Goal: Transaction & Acquisition: Book appointment/travel/reservation

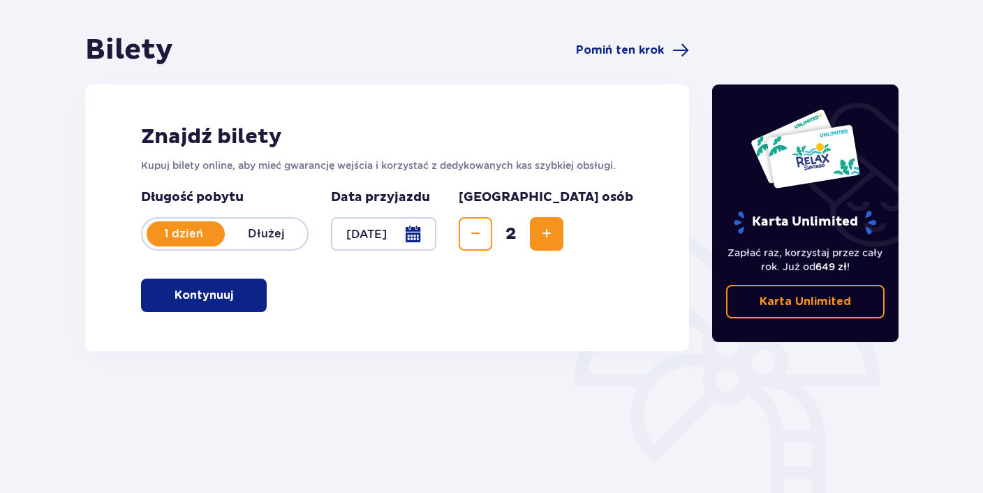
scroll to position [147, 0]
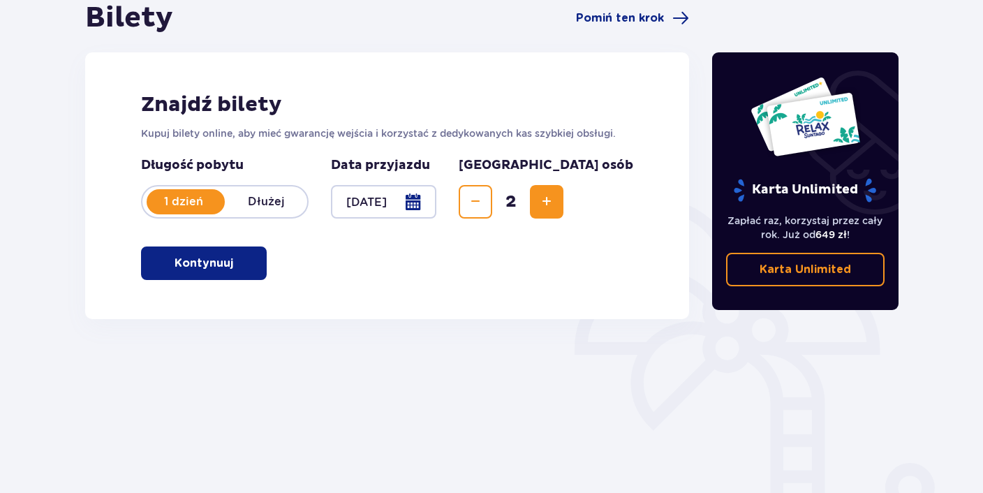
click at [232, 265] on span "button" at bounding box center [236, 263] width 17 height 17
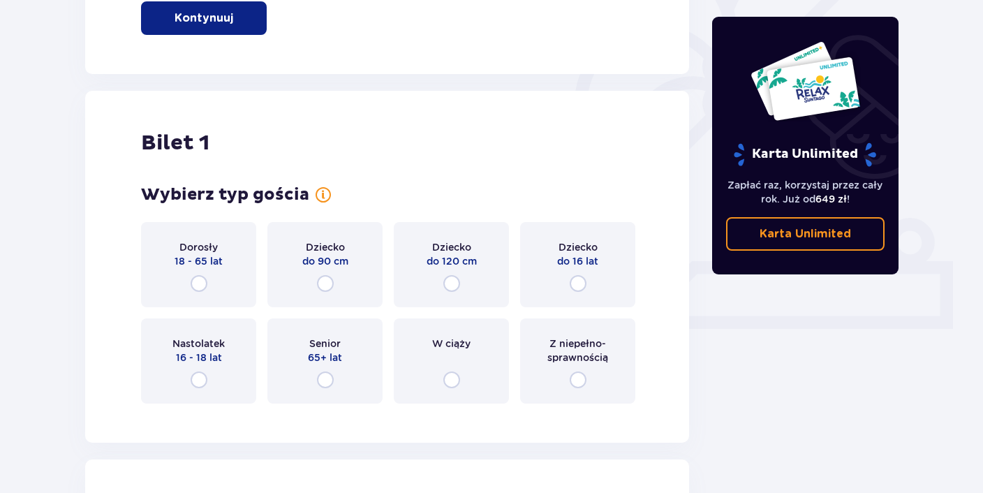
scroll to position [392, 0]
click at [203, 290] on input "radio" at bounding box center [199, 283] width 17 height 17
radio input "true"
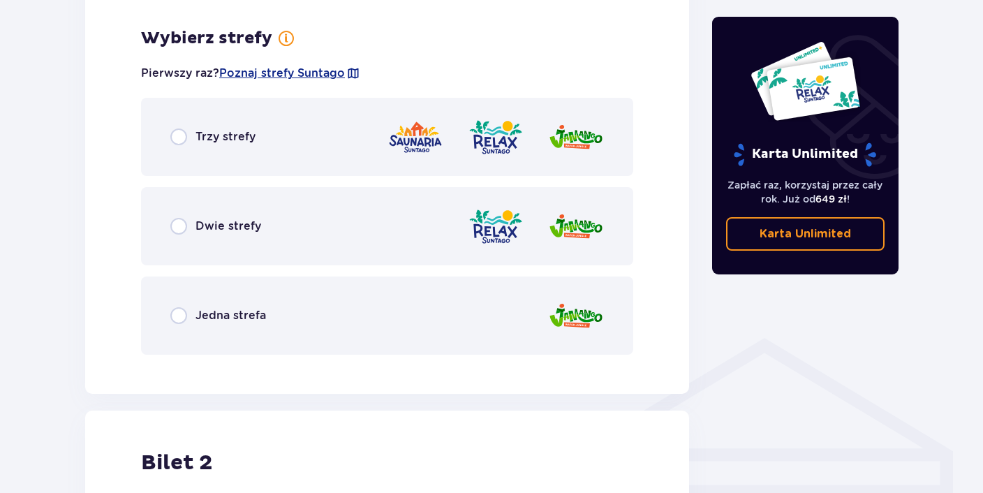
scroll to position [807, 0]
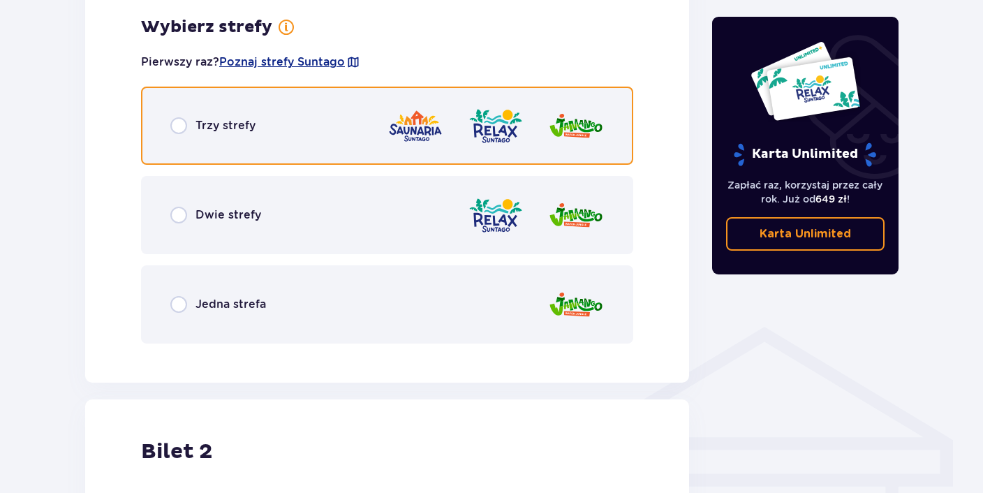
click at [179, 131] on input "radio" at bounding box center [178, 125] width 17 height 17
radio input "true"
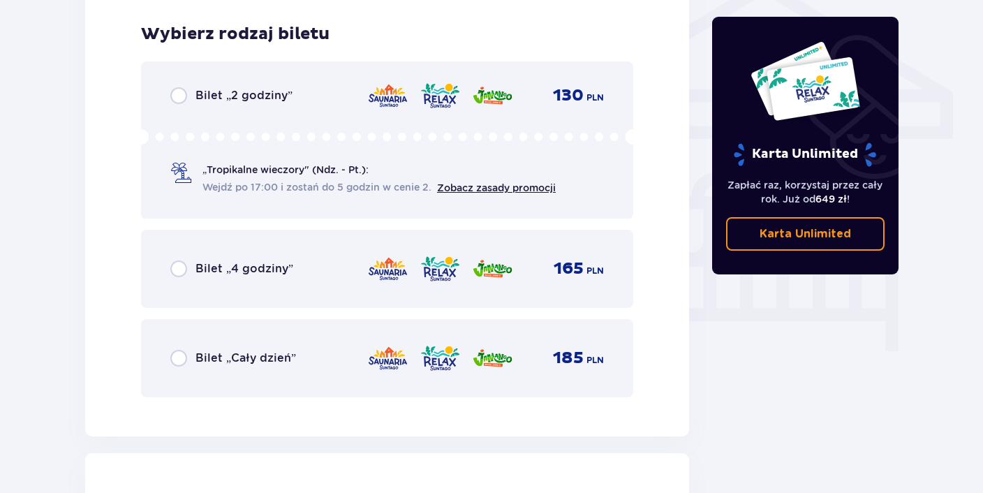
scroll to position [1162, 0]
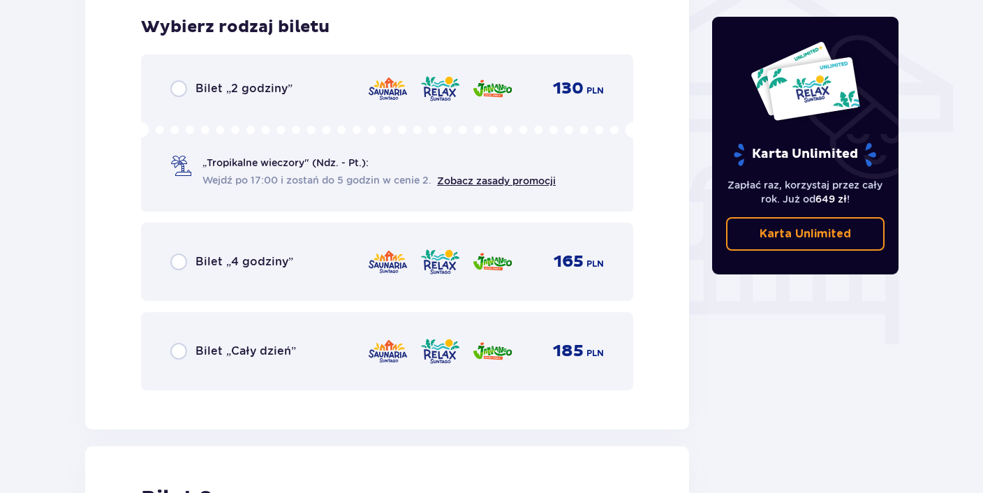
click at [226, 353] on p "Bilet „Cały dzień”" at bounding box center [246, 351] width 101 height 15
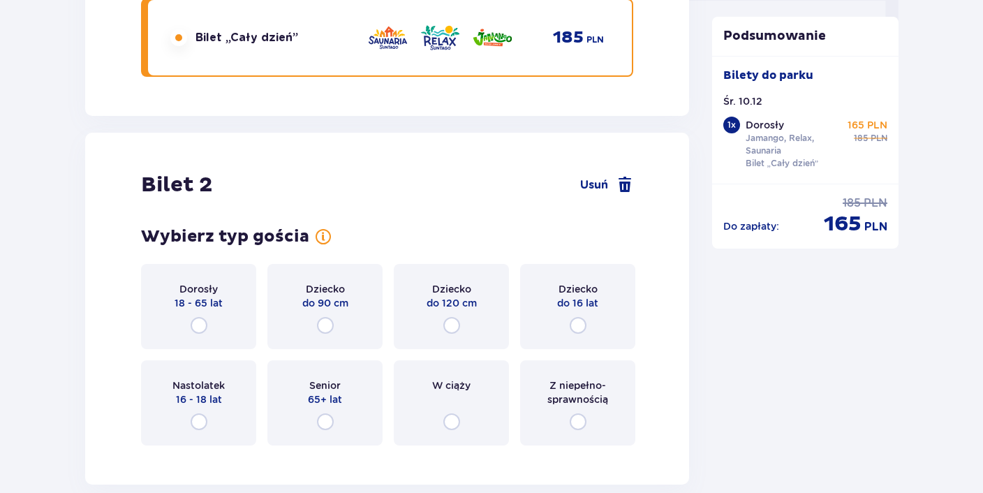
scroll to position [1518, 0]
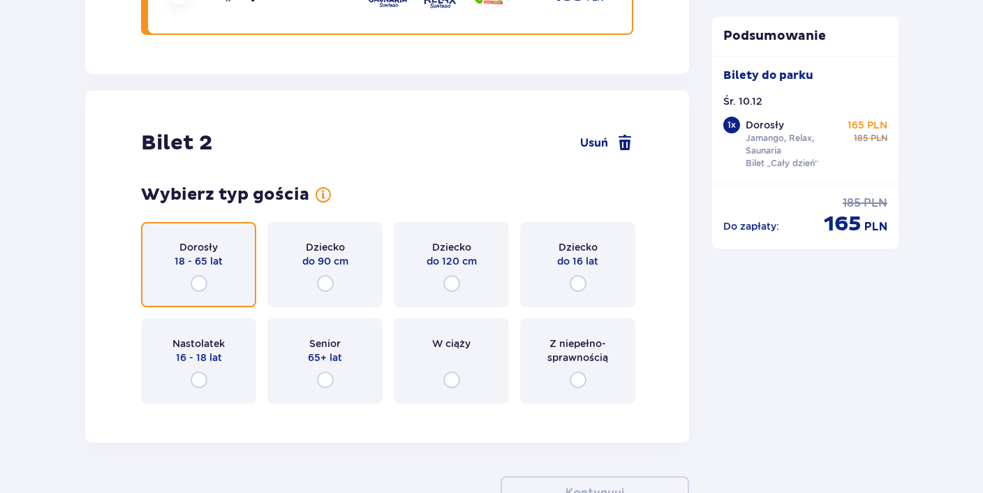
click at [196, 282] on input "radio" at bounding box center [199, 283] width 17 height 17
radio input "true"
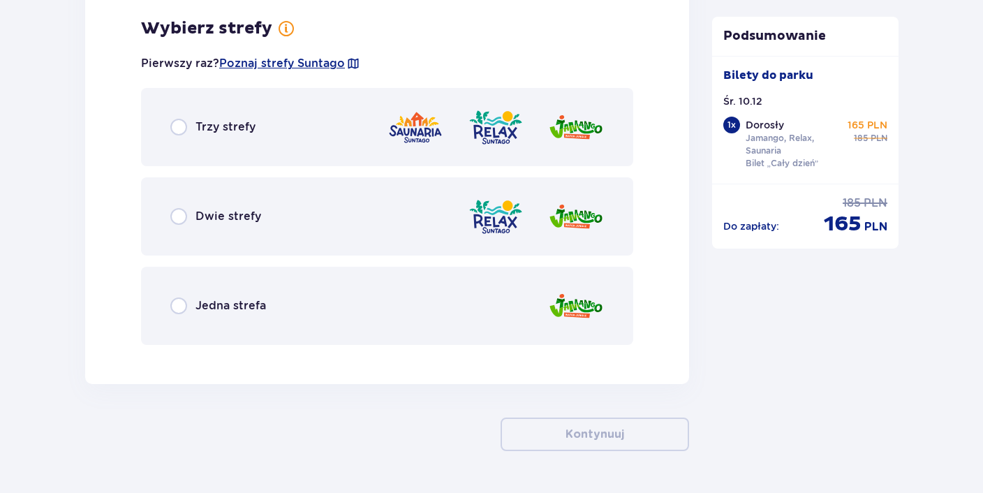
scroll to position [1932, 0]
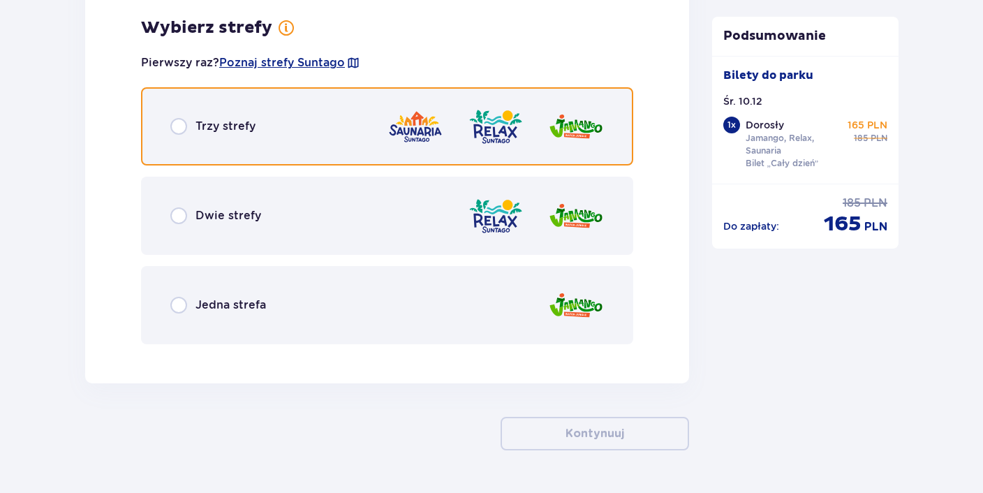
click at [179, 129] on input "radio" at bounding box center [178, 126] width 17 height 17
radio input "true"
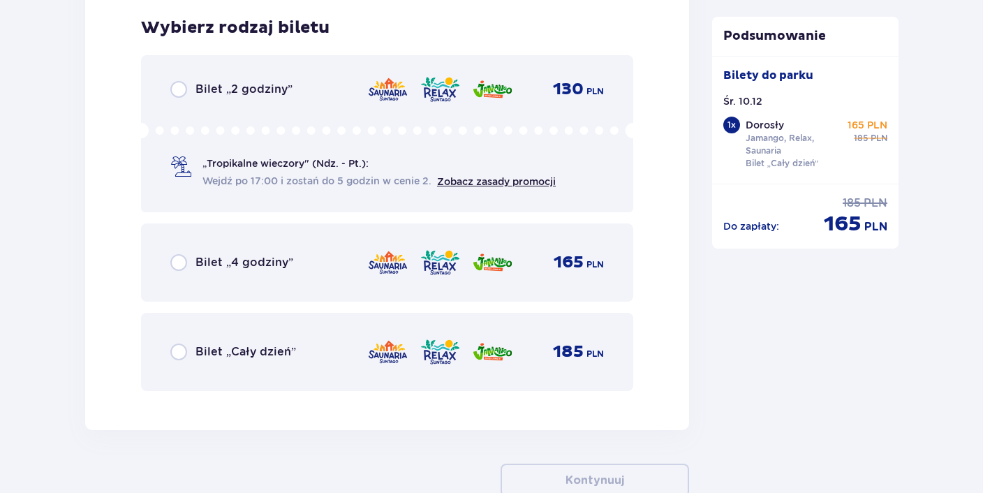
scroll to position [2286, 0]
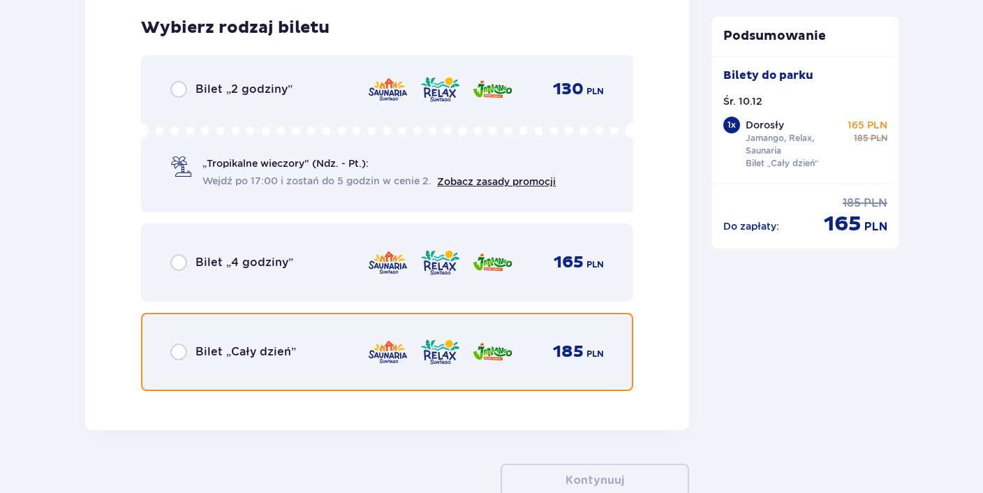
click at [177, 351] on input "radio" at bounding box center [178, 352] width 17 height 17
radio input "true"
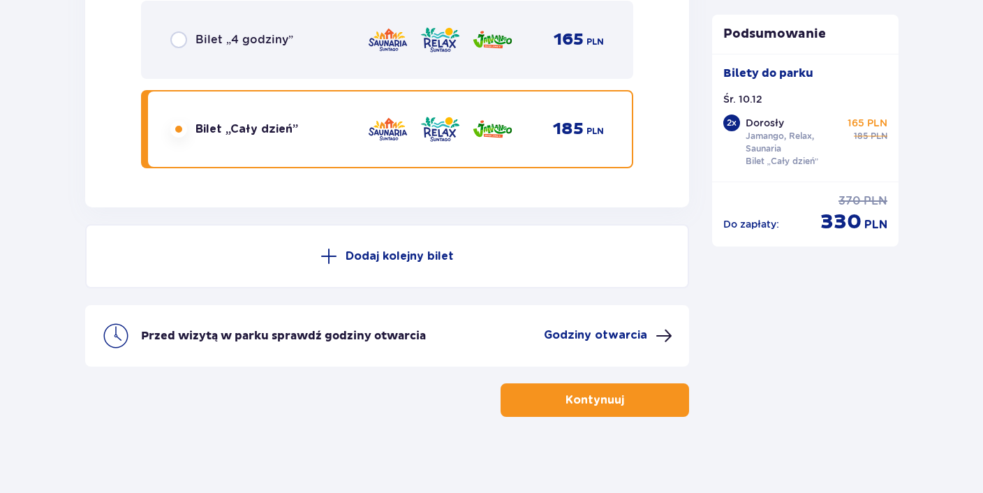
scroll to position [2515, 0]
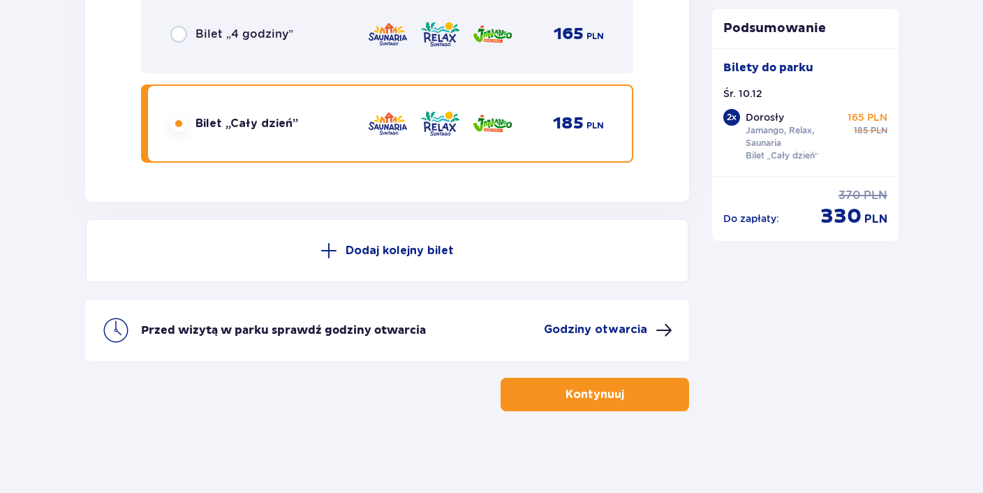
click at [608, 332] on p "Godziny otwarcia" at bounding box center [595, 329] width 103 height 15
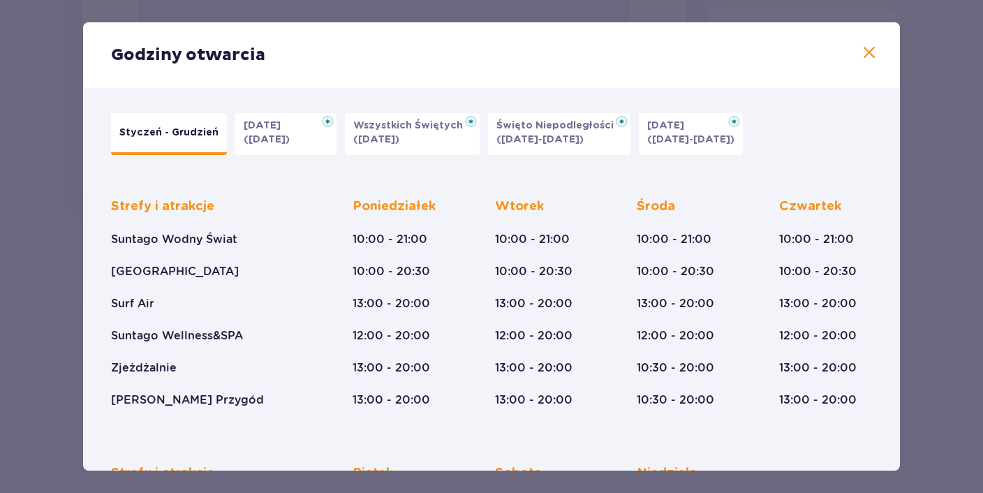
click at [867, 55] on span at bounding box center [869, 53] width 17 height 17
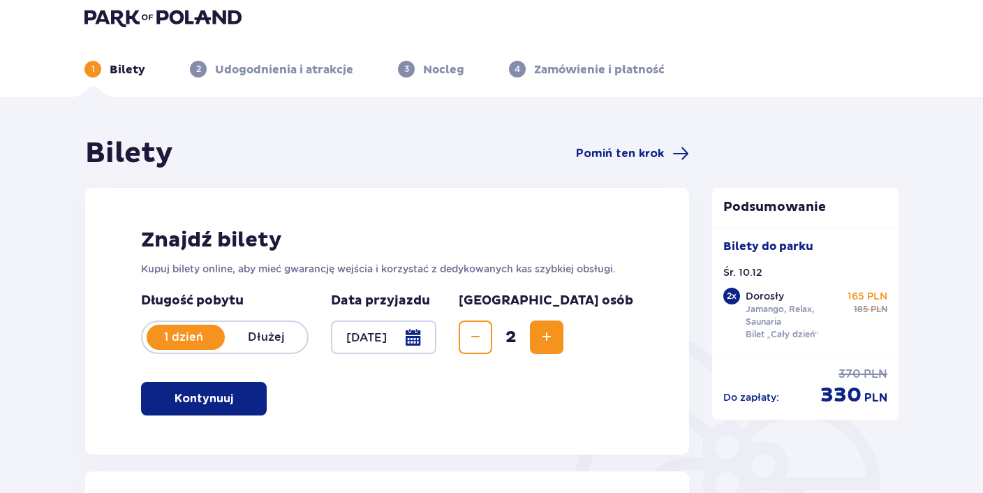
scroll to position [8, 0]
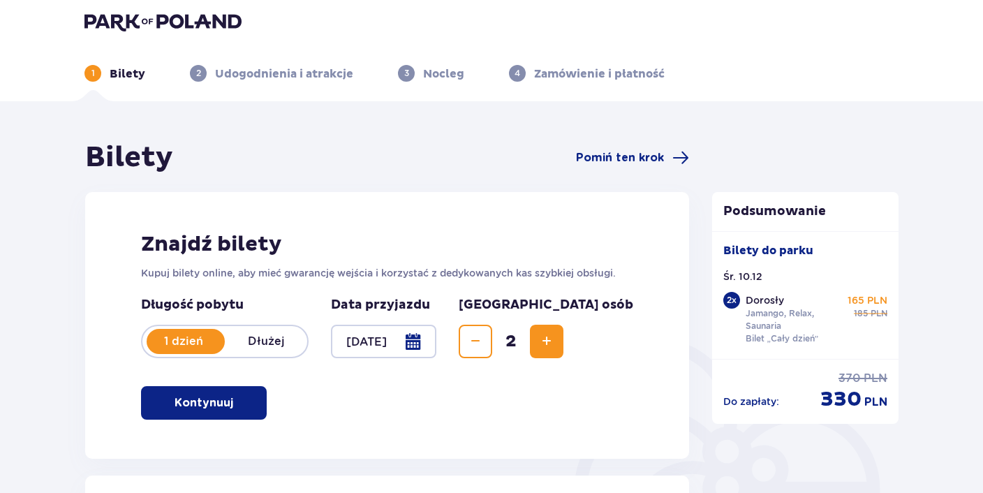
click at [370, 344] on div at bounding box center [383, 342] width 105 height 34
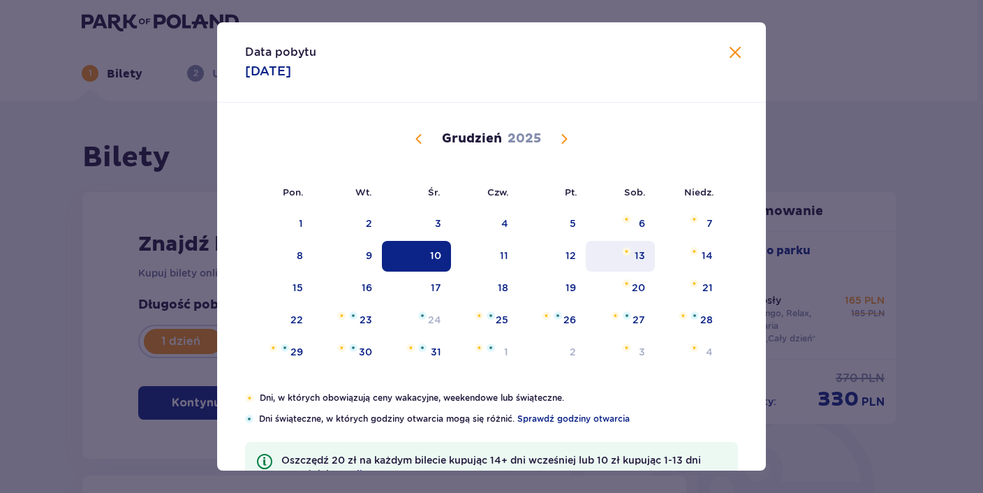
click at [652, 251] on div "13" at bounding box center [620, 256] width 69 height 31
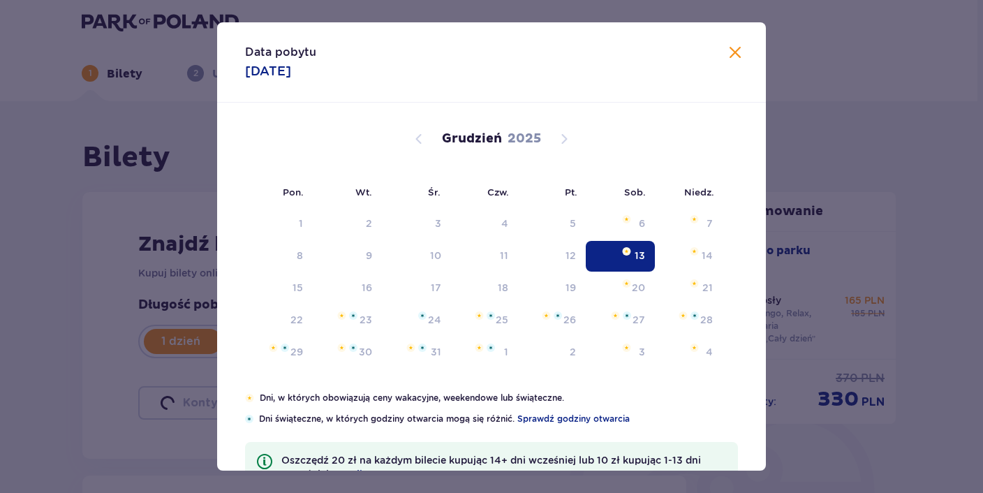
type input "13.12.25"
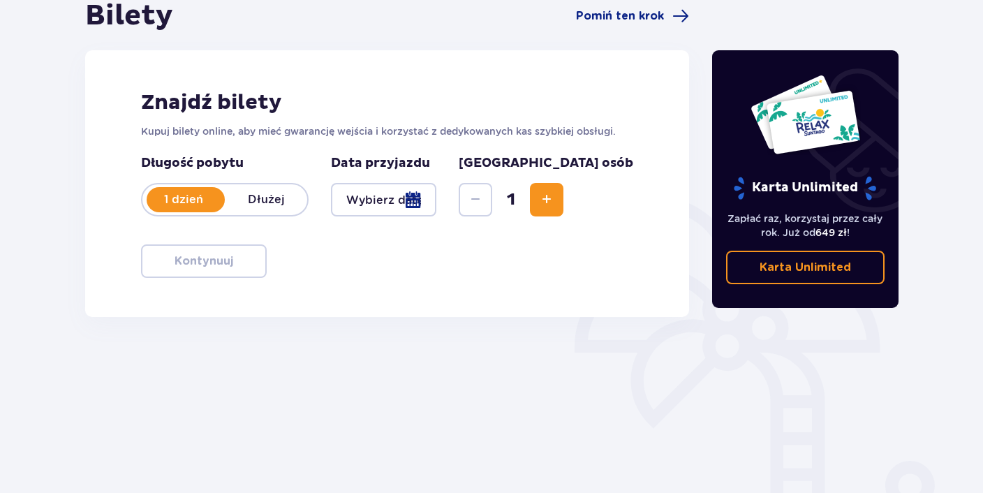
scroll to position [155, 0]
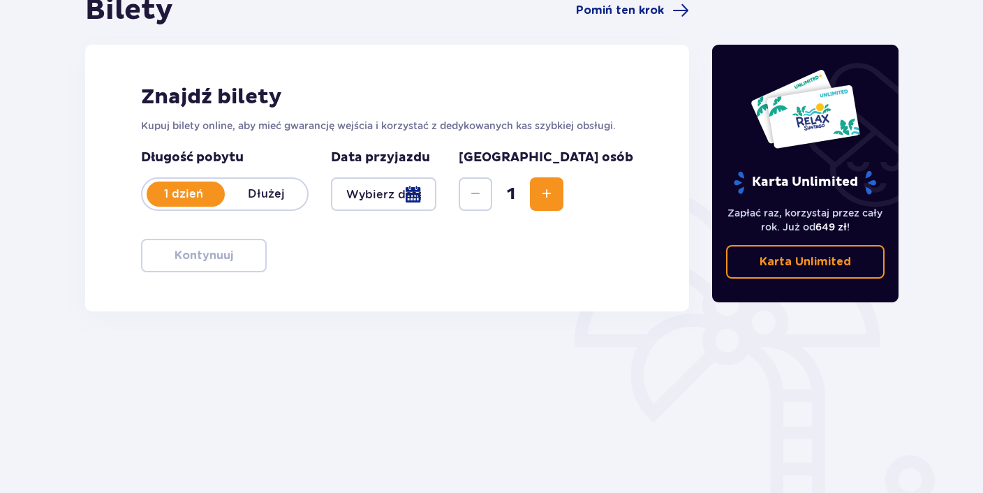
click at [436, 196] on div at bounding box center [383, 194] width 105 height 34
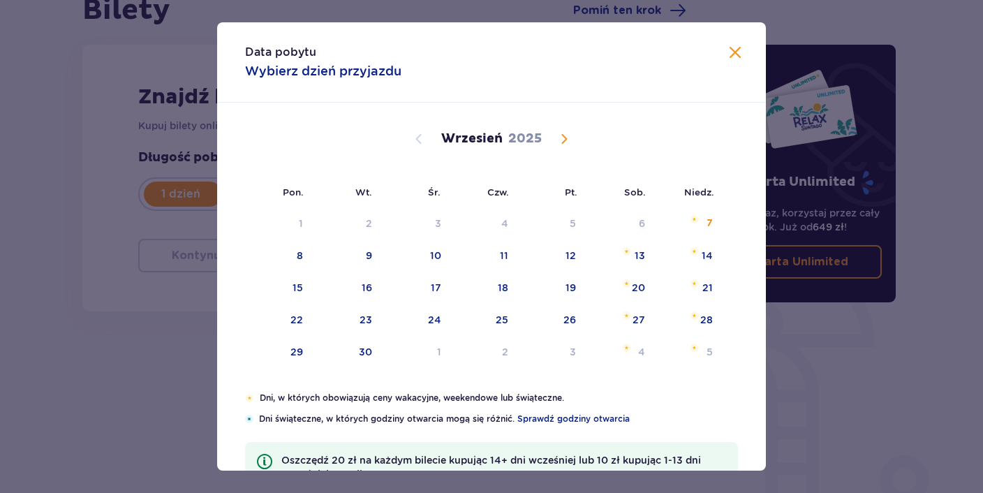
click at [563, 132] on span "Calendar" at bounding box center [564, 139] width 17 height 17
click at [564, 139] on span "Calendar" at bounding box center [564, 139] width 17 height 17
click at [642, 257] on div "13" at bounding box center [640, 256] width 10 height 14
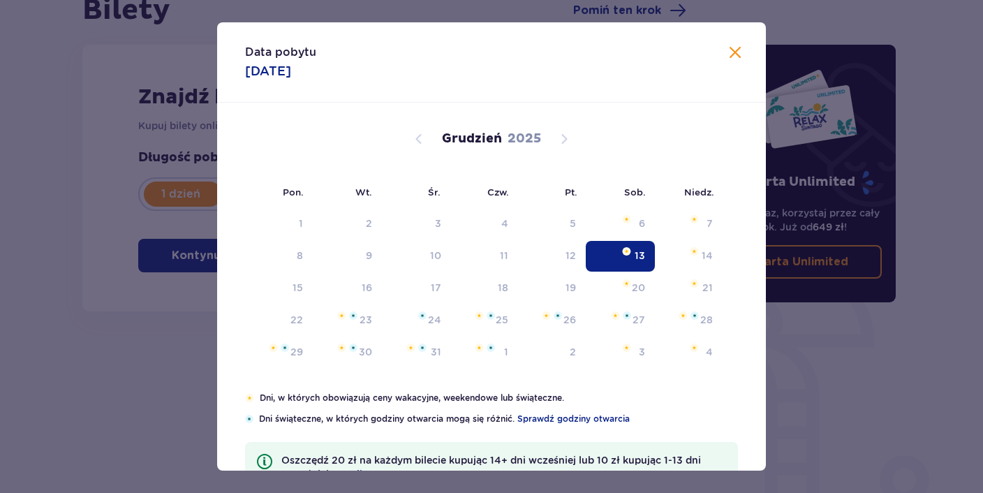
type input "13.12.25"
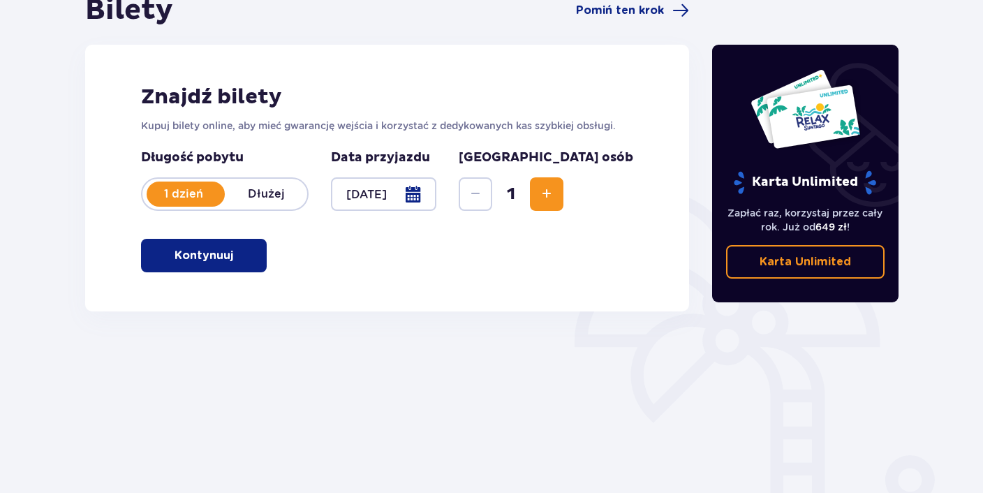
click at [216, 258] on p "Kontynuuj" at bounding box center [204, 255] width 59 height 15
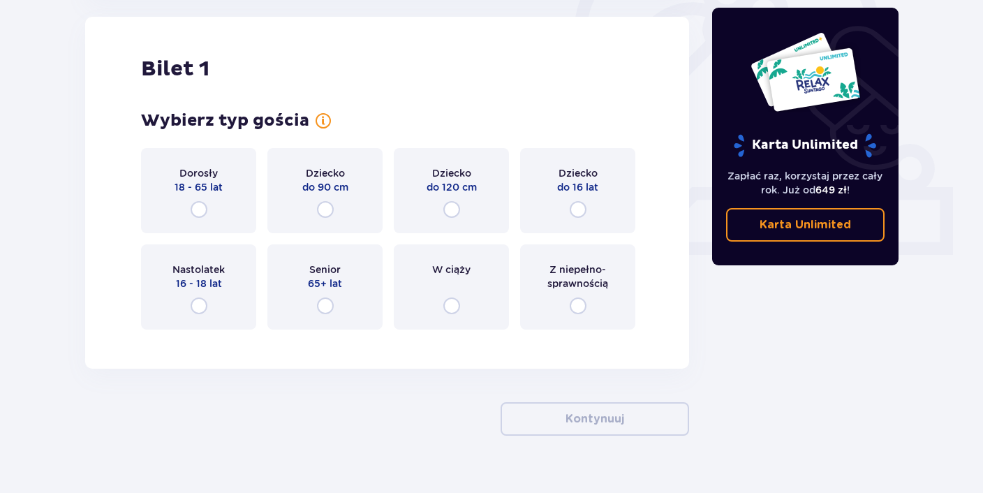
scroll to position [171, 0]
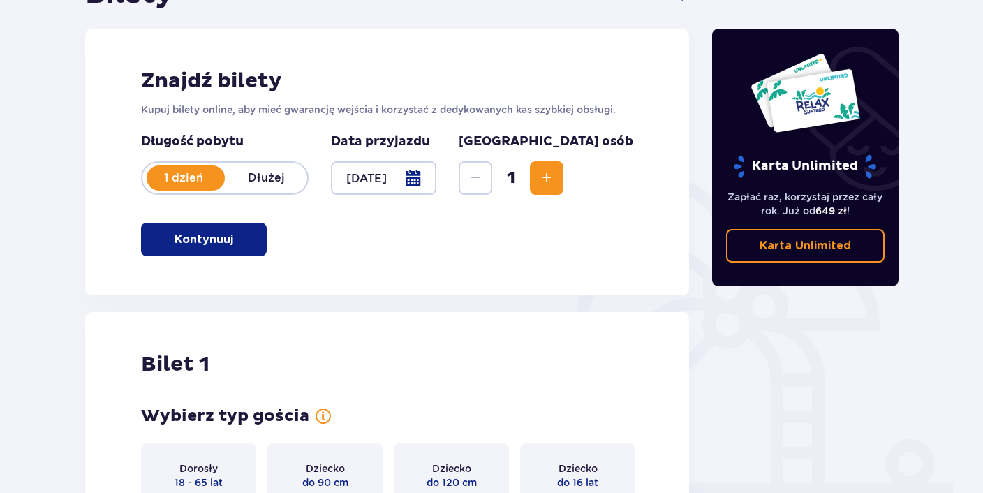
click at [564, 168] on button "Increase" at bounding box center [547, 178] width 34 height 34
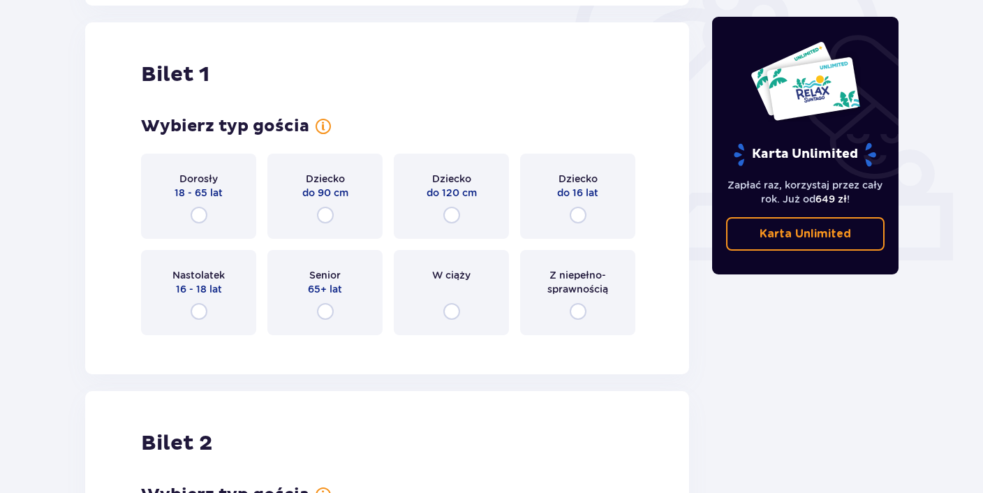
scroll to position [467, 0]
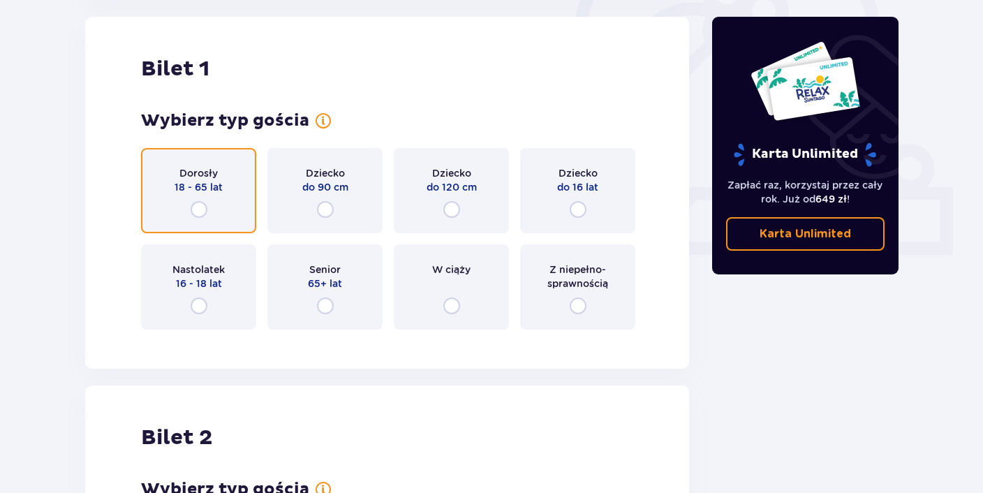
click at [194, 209] on input "radio" at bounding box center [199, 209] width 17 height 17
radio input "true"
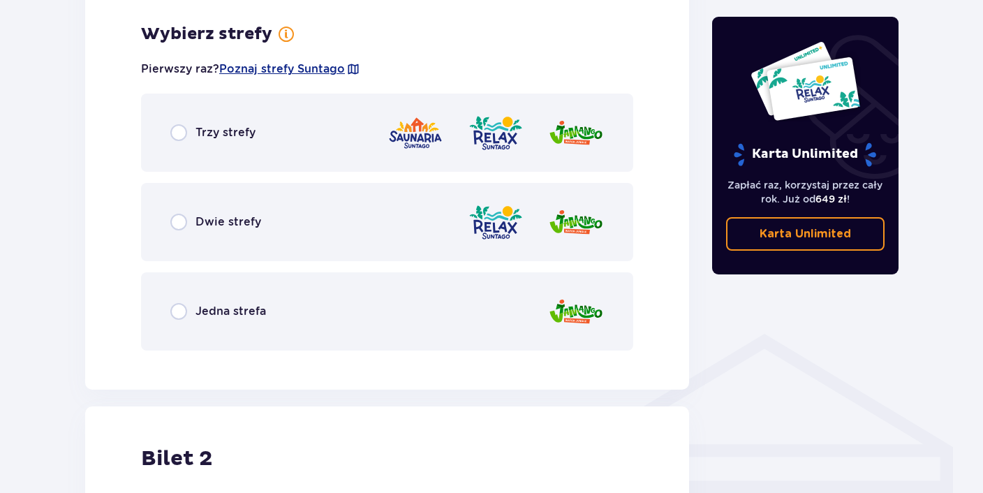
scroll to position [807, 0]
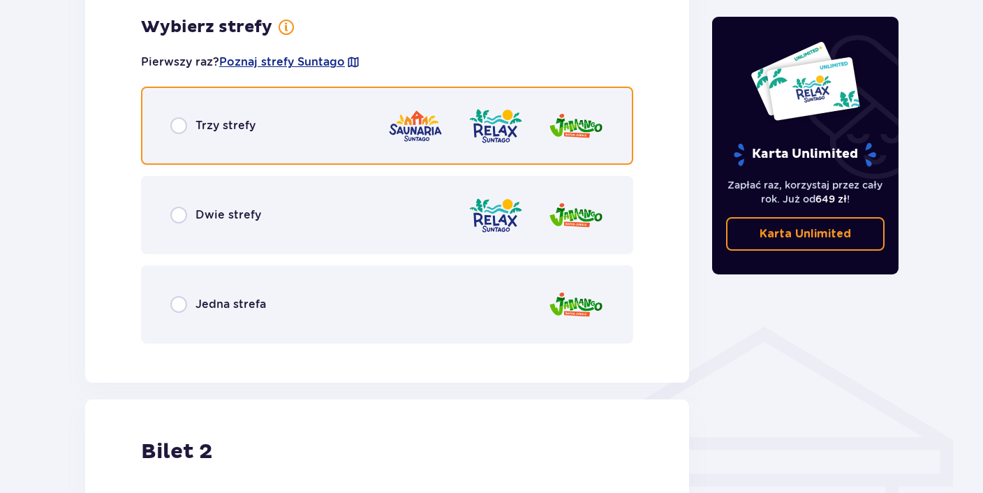
click at [179, 125] on input "radio" at bounding box center [178, 125] width 17 height 17
radio input "true"
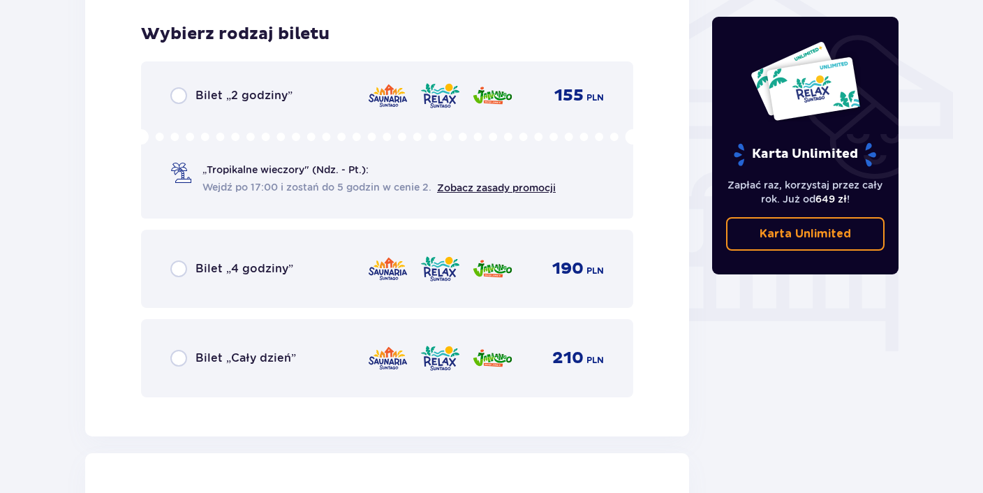
scroll to position [1162, 0]
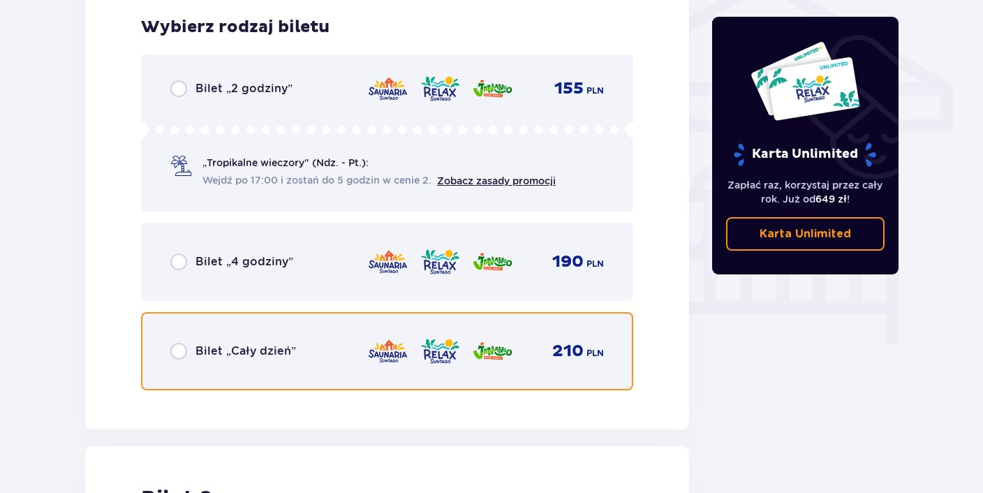
click at [177, 348] on input "radio" at bounding box center [178, 351] width 17 height 17
radio input "true"
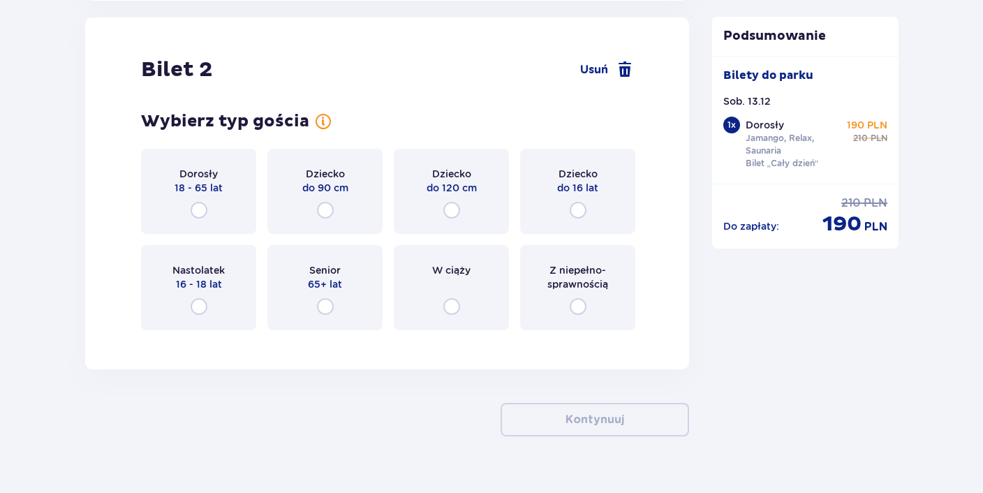
scroll to position [1617, 0]
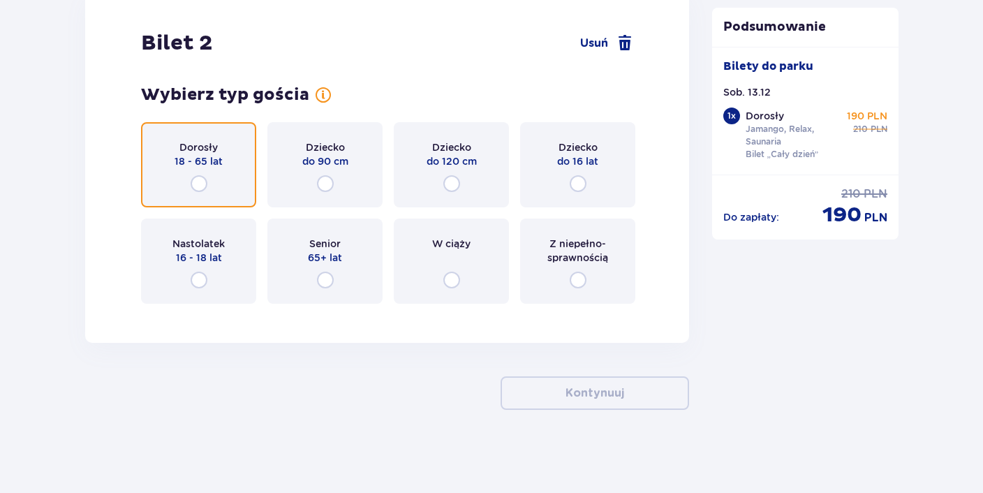
click at [202, 184] on input "radio" at bounding box center [199, 183] width 17 height 17
radio input "true"
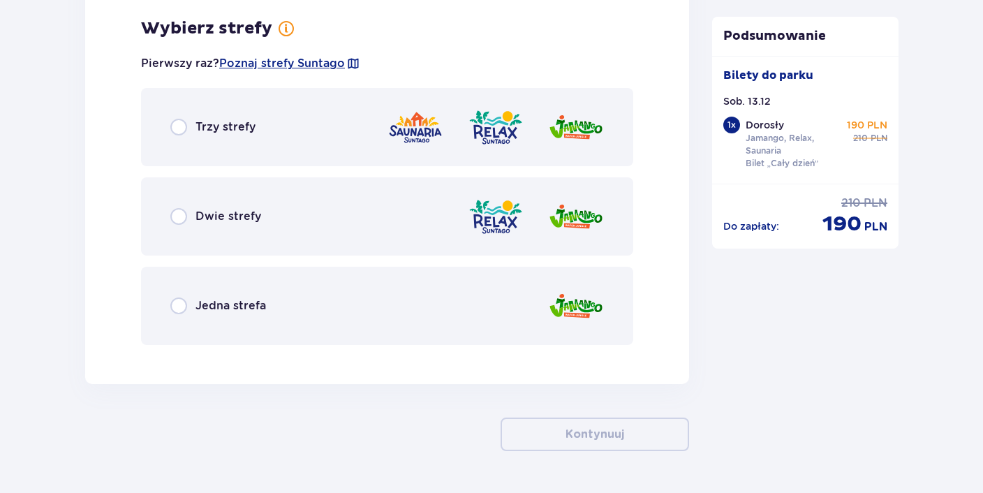
scroll to position [1932, 0]
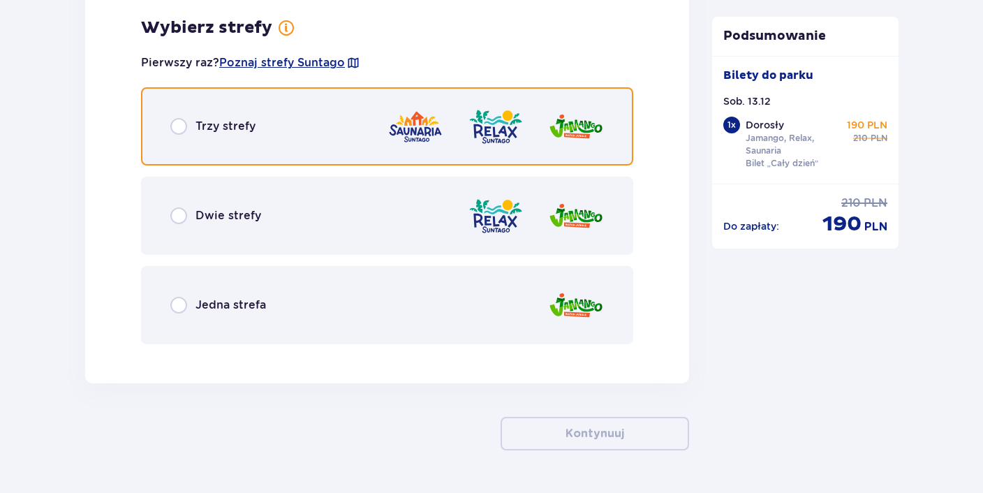
click at [183, 131] on input "radio" at bounding box center [178, 126] width 17 height 17
radio input "true"
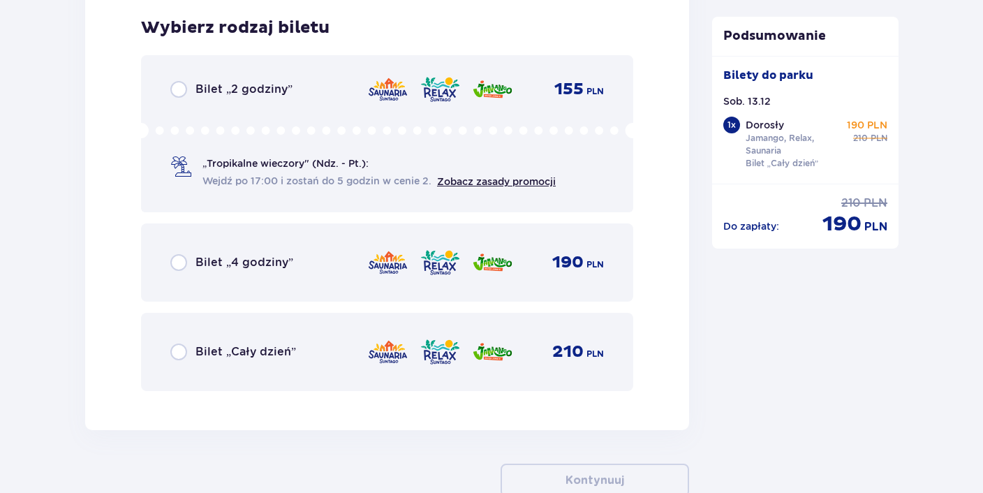
scroll to position [2286, 0]
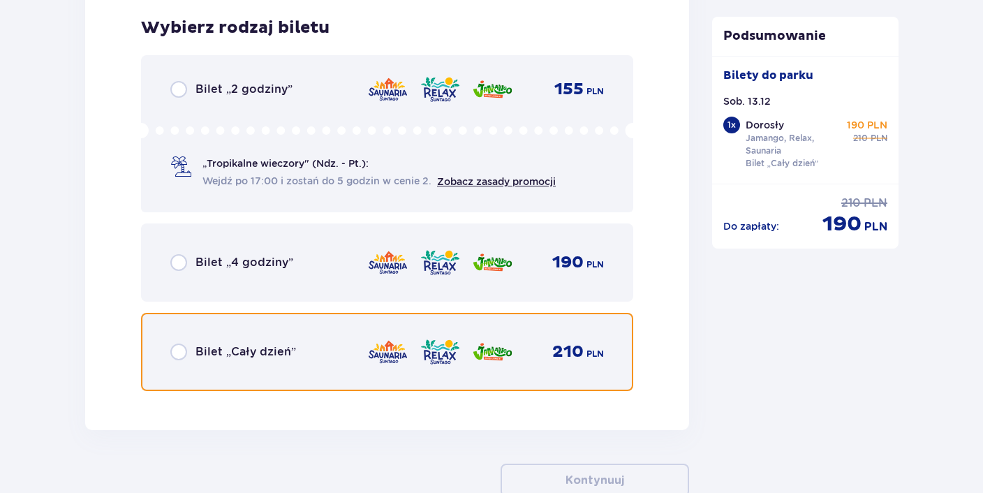
click at [177, 355] on input "radio" at bounding box center [178, 352] width 17 height 17
radio input "true"
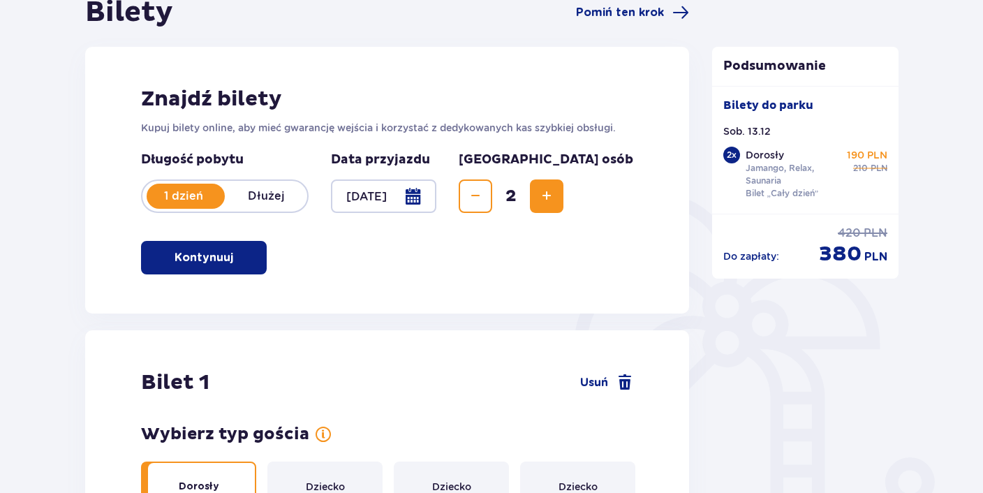
scroll to position [0, 0]
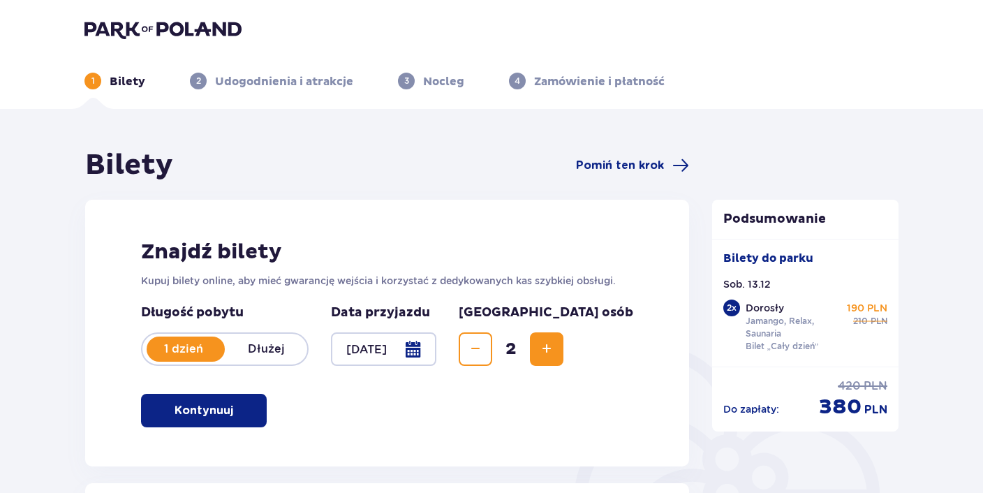
click at [117, 28] on img at bounding box center [163, 30] width 157 height 20
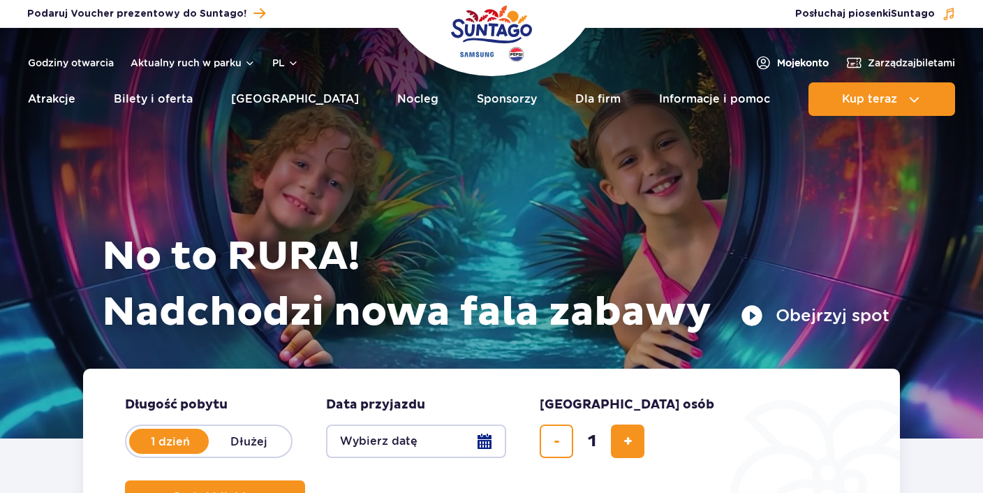
click at [777, 62] on span "Moje konto" at bounding box center [803, 63] width 52 height 14
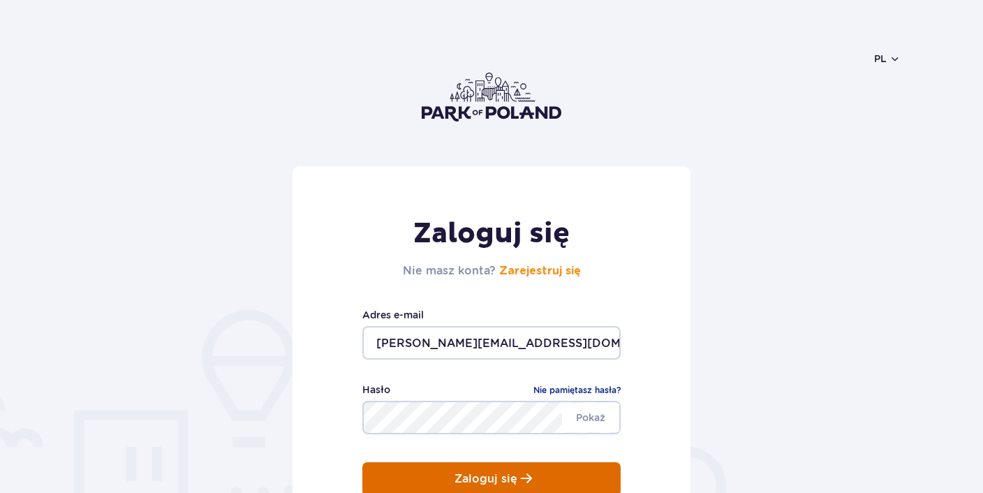
click at [497, 468] on button "Zaloguj się" at bounding box center [491, 479] width 258 height 34
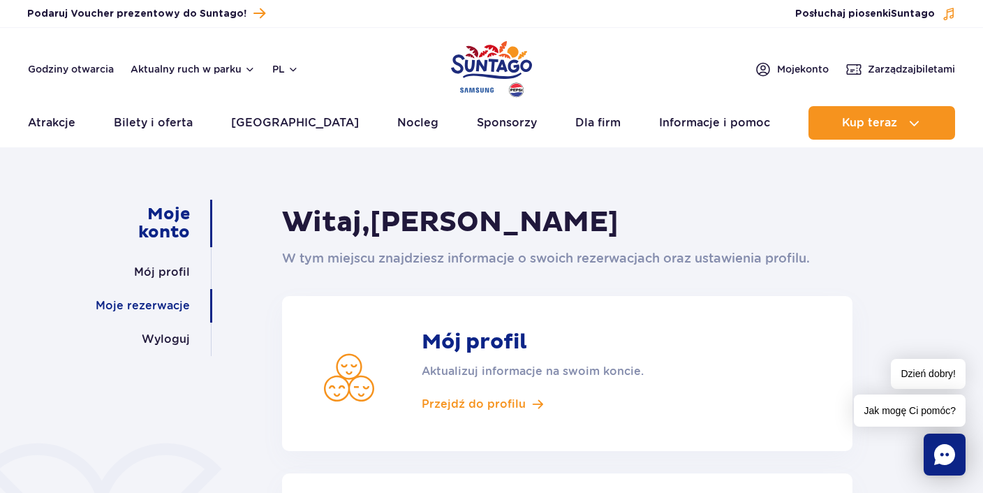
click at [159, 306] on link "Moje rezerwacje" at bounding box center [143, 306] width 94 height 34
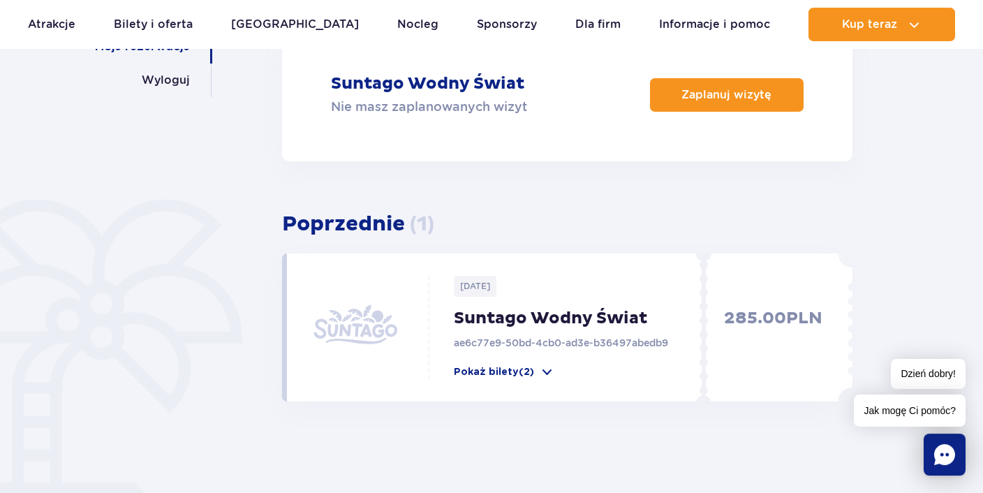
scroll to position [295, 0]
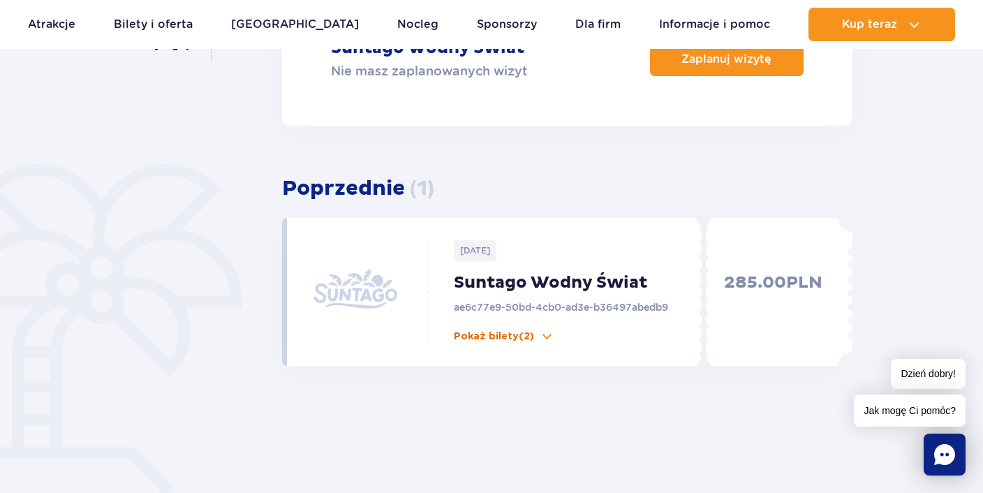
click at [545, 338] on span at bounding box center [547, 337] width 14 height 14
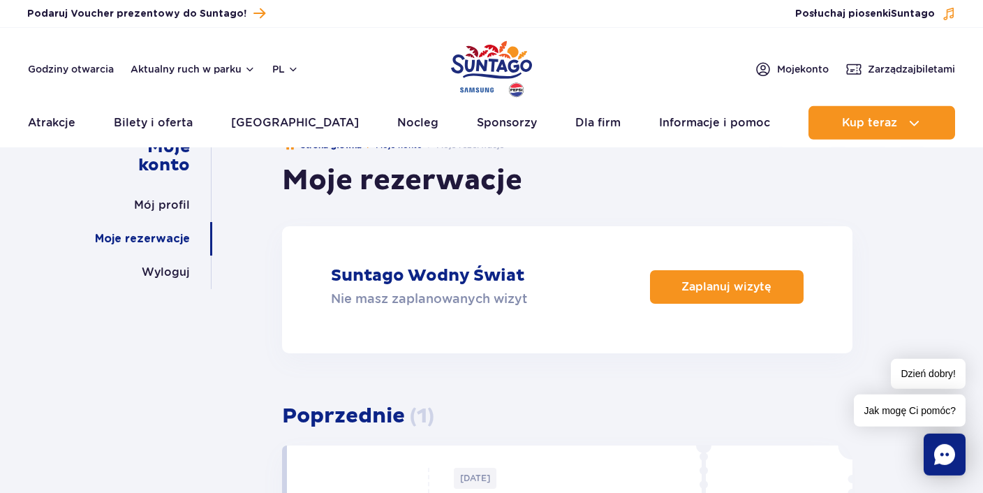
scroll to position [0, 0]
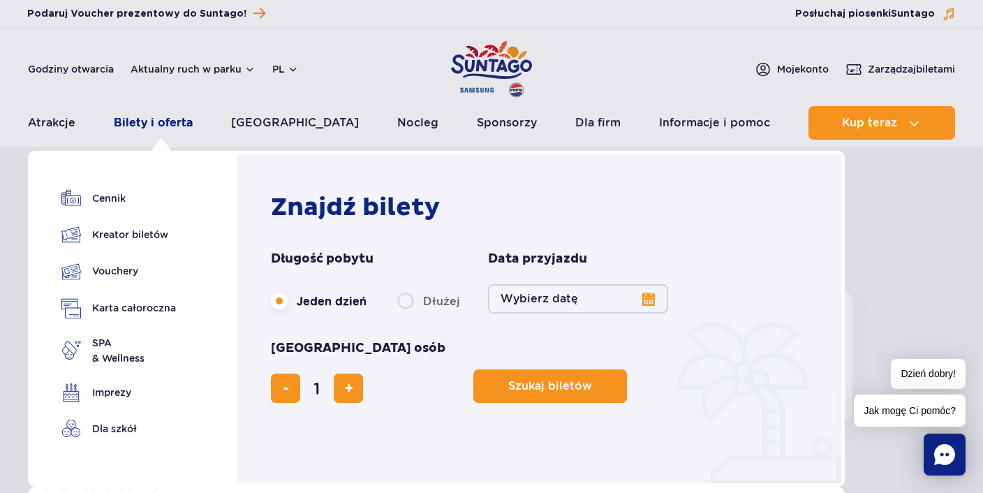
click at [193, 122] on link "Bilety i oferta" at bounding box center [153, 123] width 79 height 34
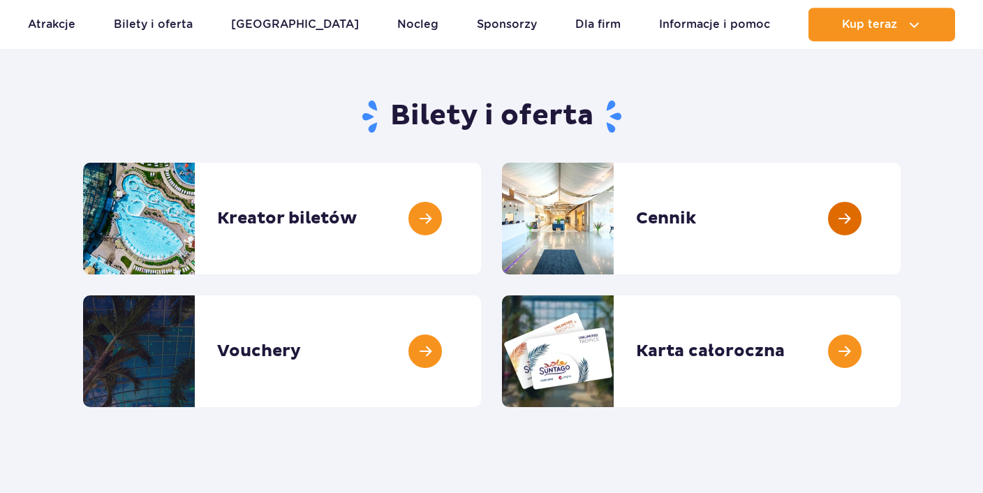
scroll to position [147, 0]
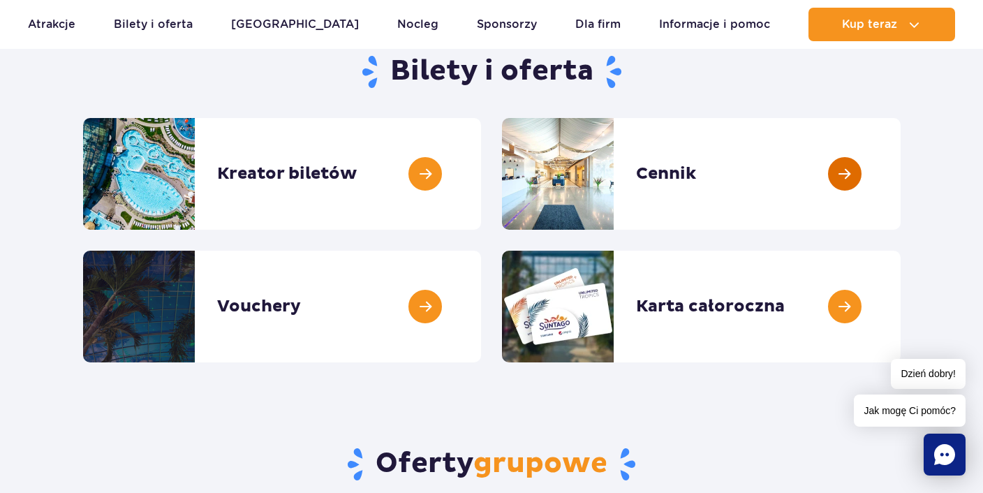
click at [901, 176] on link at bounding box center [901, 174] width 0 height 112
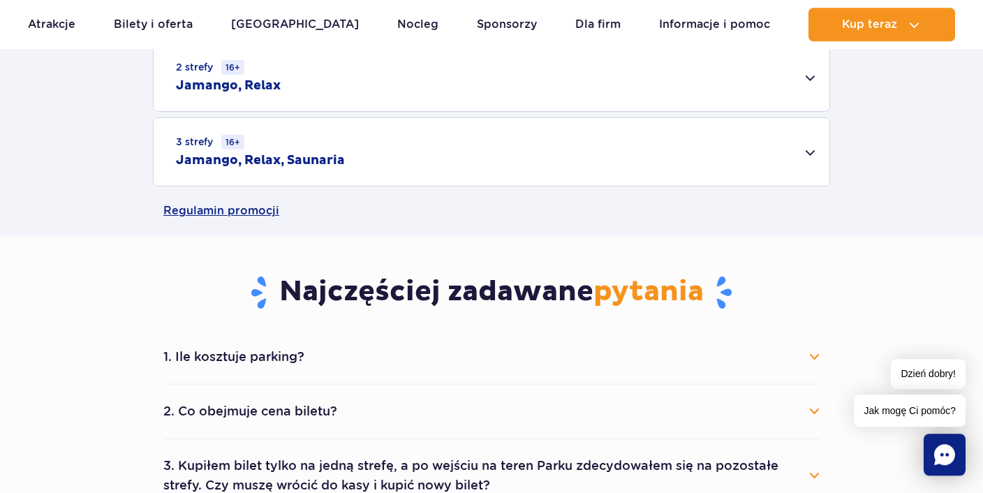
scroll to position [589, 0]
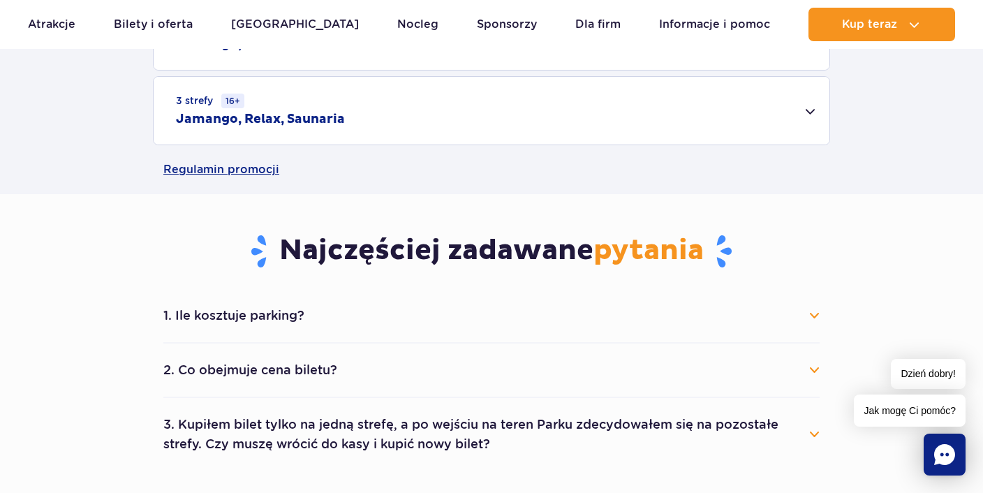
click at [638, 311] on button "1. Ile kosztuje parking?" at bounding box center [491, 315] width 656 height 31
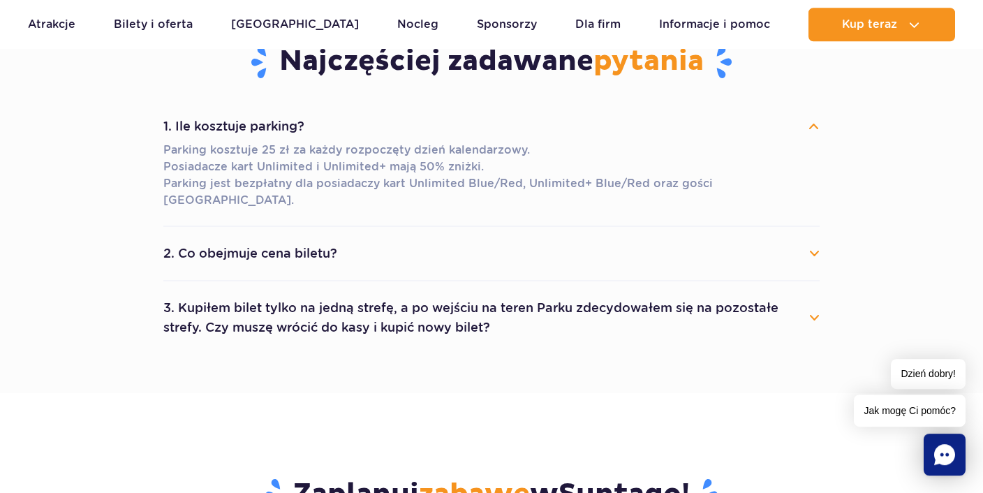
scroll to position [811, 0]
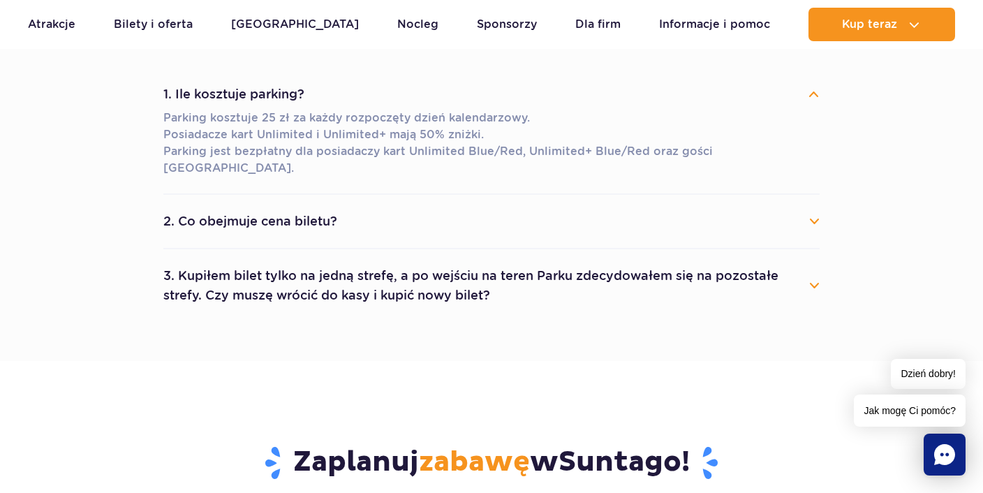
click at [517, 260] on button "3. Kupiłem bilet tylko na jedną strefę, a po wejściu na teren Parku zdecydowałe…" at bounding box center [491, 285] width 656 height 50
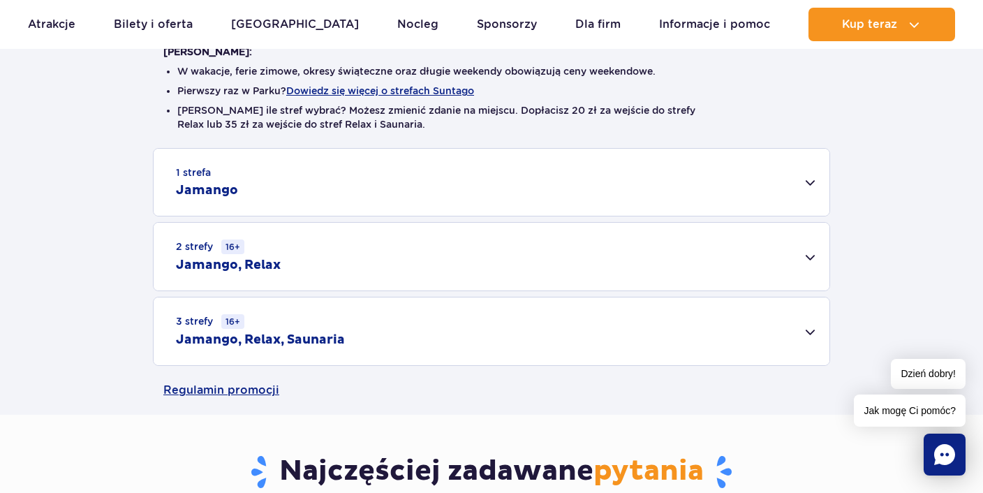
scroll to position [73, 0]
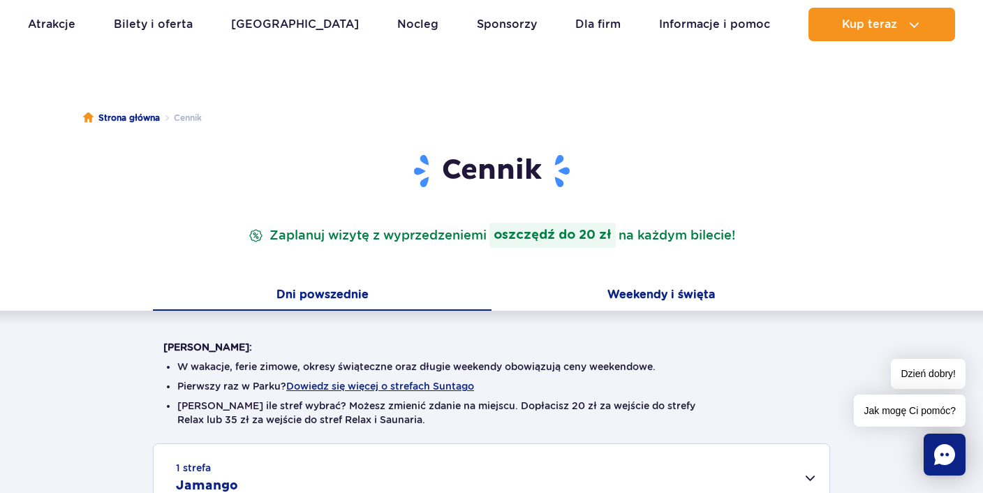
click at [612, 293] on button "Weekendy i święta" at bounding box center [661, 295] width 339 height 29
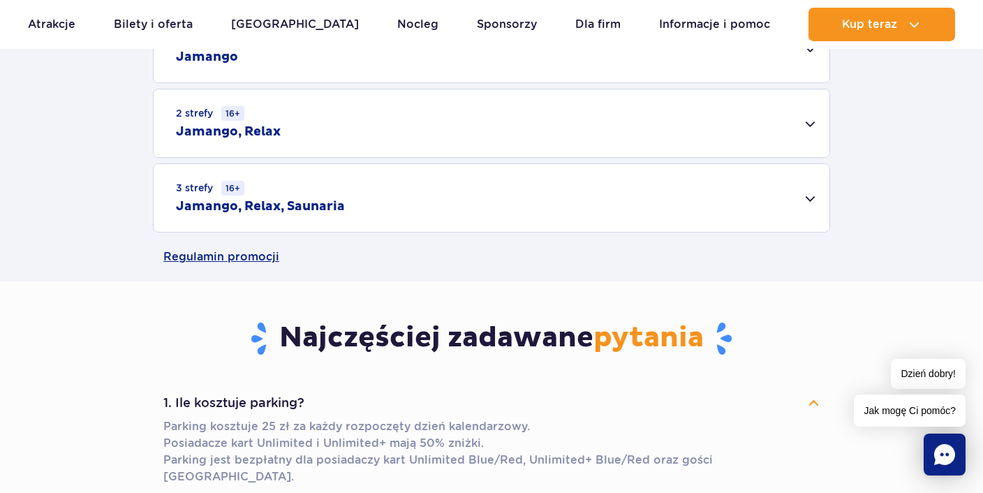
scroll to position [221, 0]
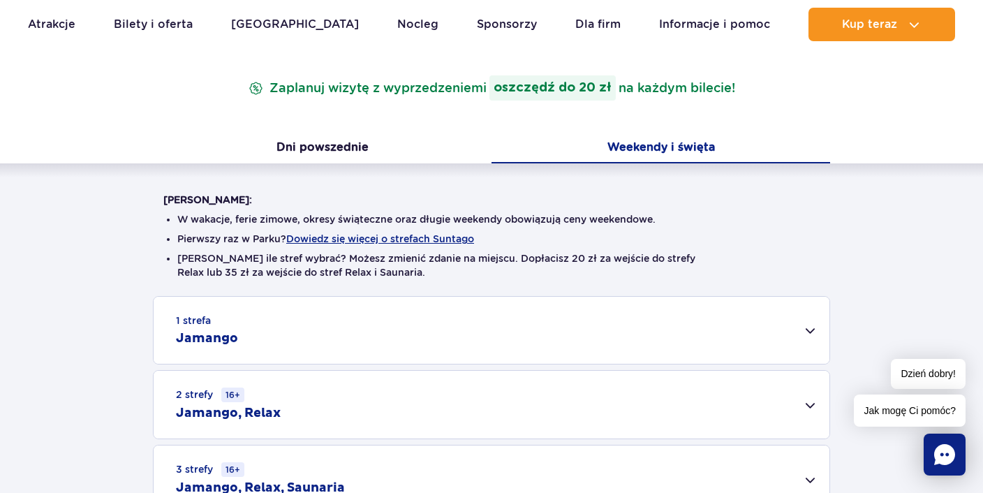
click at [740, 337] on div "1 strefa Jamango" at bounding box center [492, 330] width 676 height 67
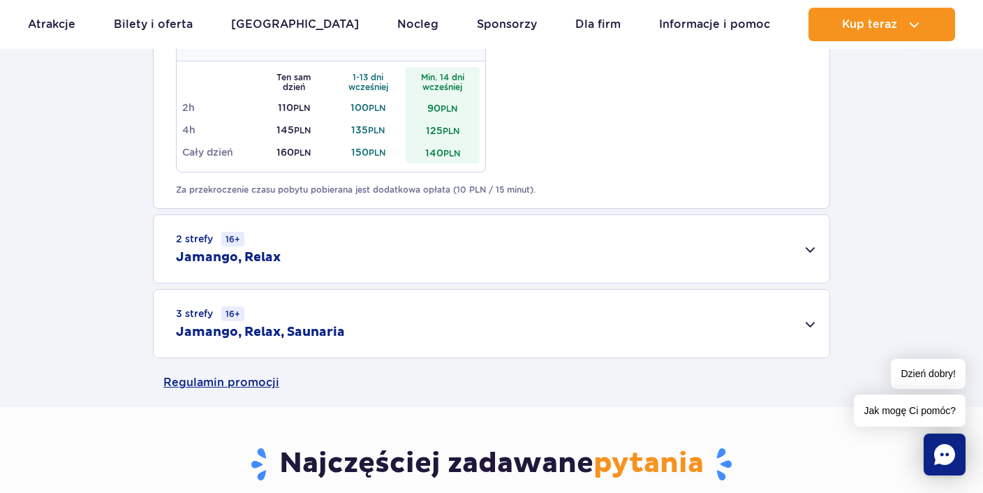
scroll to position [885, 0]
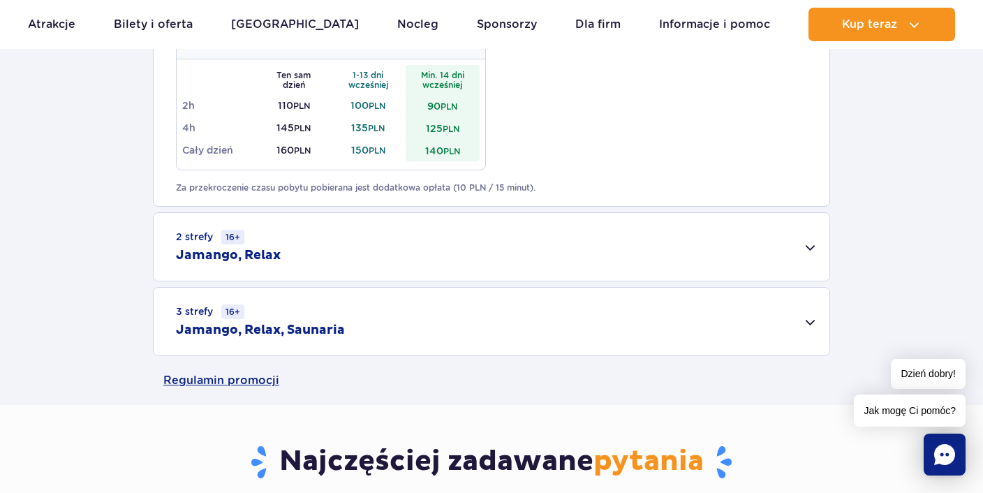
click at [465, 260] on div "2 strefy 16+ Jamango, Relax" at bounding box center [492, 247] width 676 height 68
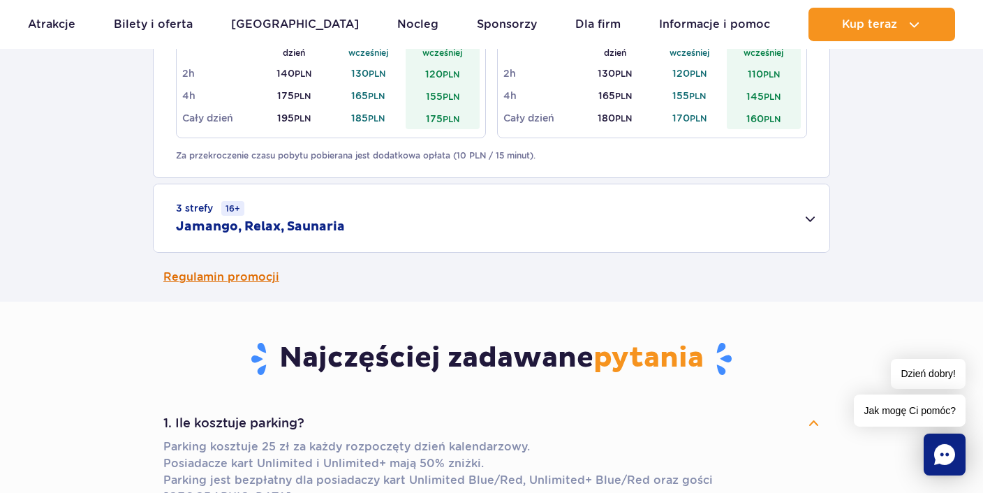
scroll to position [1180, 0]
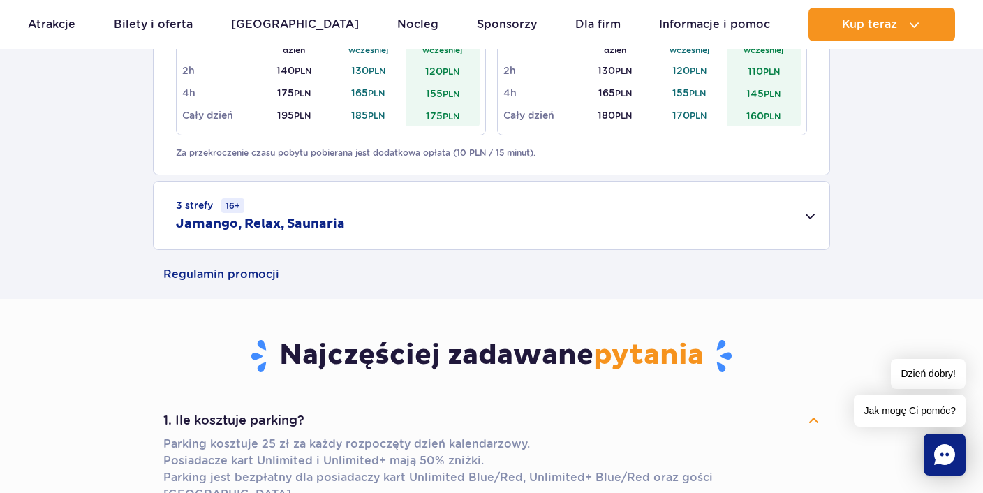
click at [809, 217] on div "3 strefy 16+ Jamango, Relax, Saunaria" at bounding box center [492, 216] width 676 height 68
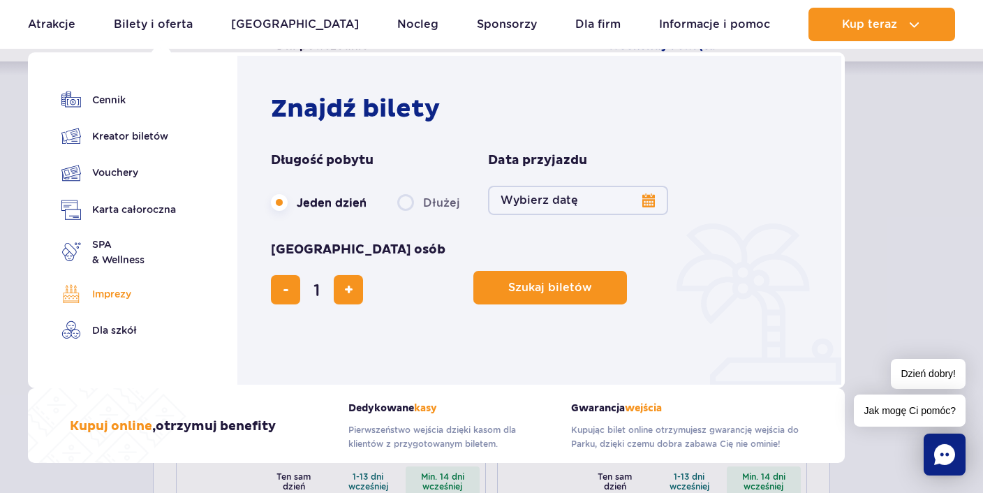
scroll to position [516, 0]
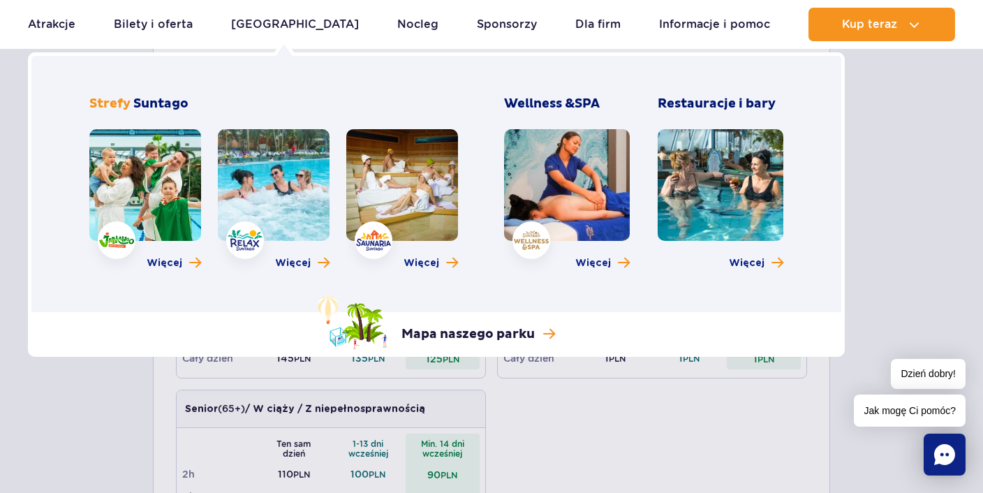
click at [118, 106] on span "Strefy" at bounding box center [109, 104] width 41 height 16
click at [152, 183] on link at bounding box center [145, 185] width 112 height 112
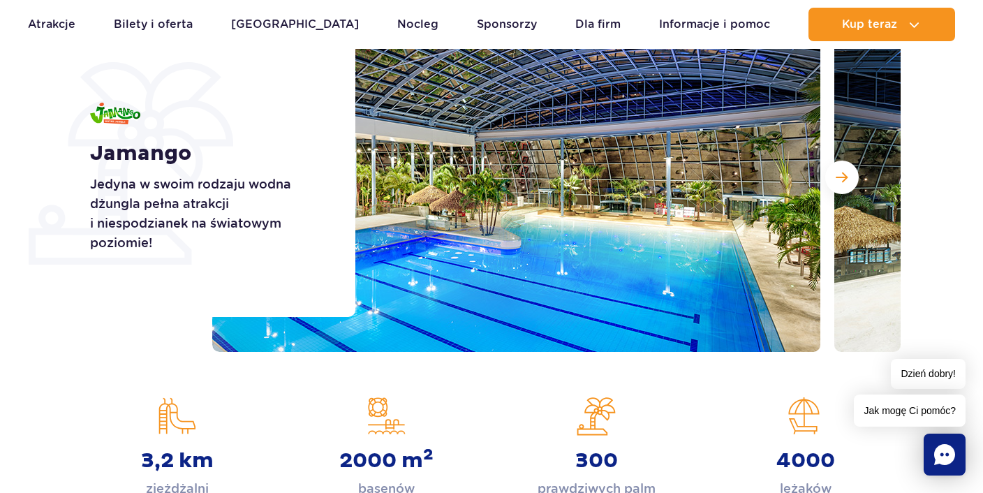
scroll to position [221, 0]
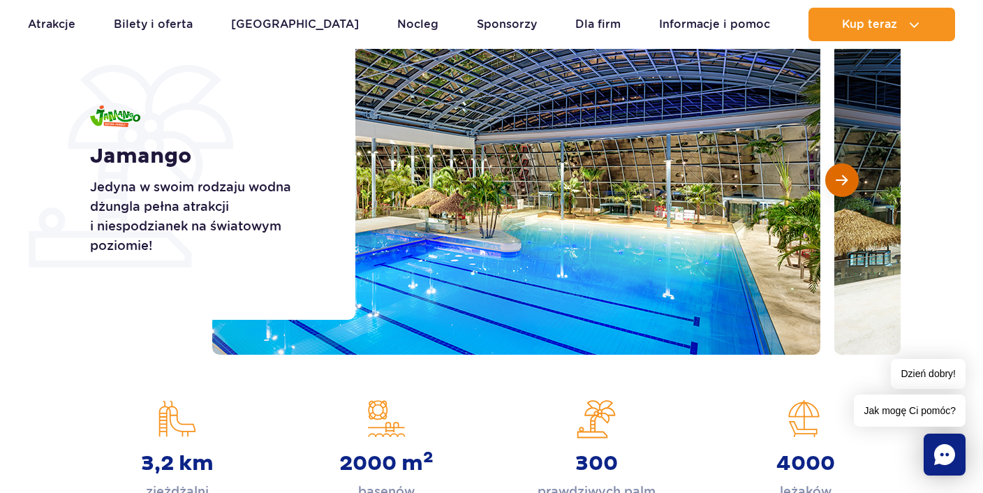
click at [841, 171] on button "Następny slajd" at bounding box center [842, 180] width 34 height 34
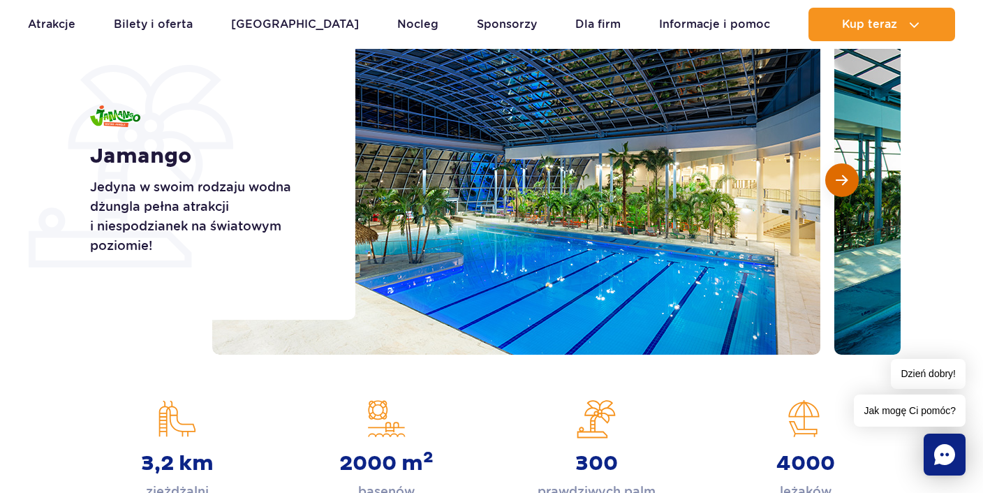
click at [837, 173] on button "Następny slajd" at bounding box center [842, 180] width 34 height 34
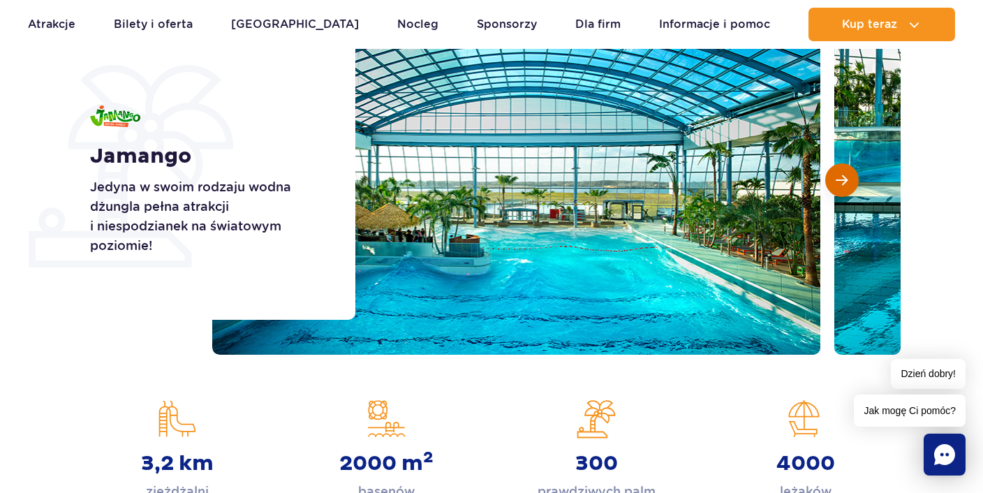
click at [837, 178] on span "Następny slajd" at bounding box center [842, 180] width 12 height 13
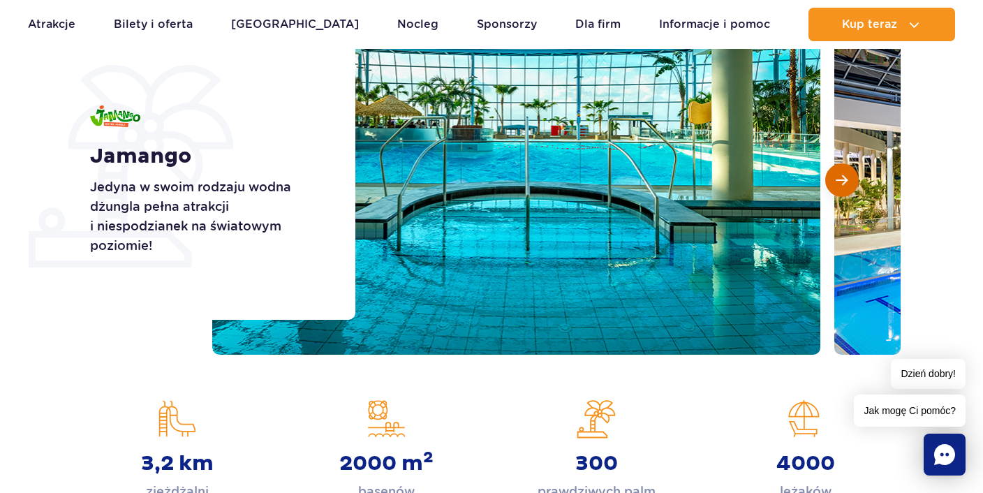
click at [837, 178] on span "Następny slajd" at bounding box center [842, 180] width 12 height 13
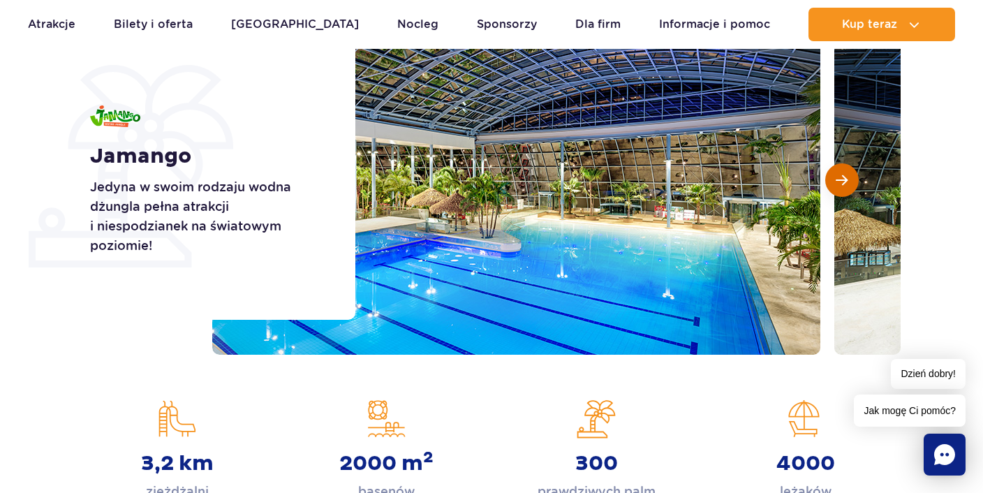
click at [837, 178] on span "Następny slajd" at bounding box center [842, 180] width 12 height 13
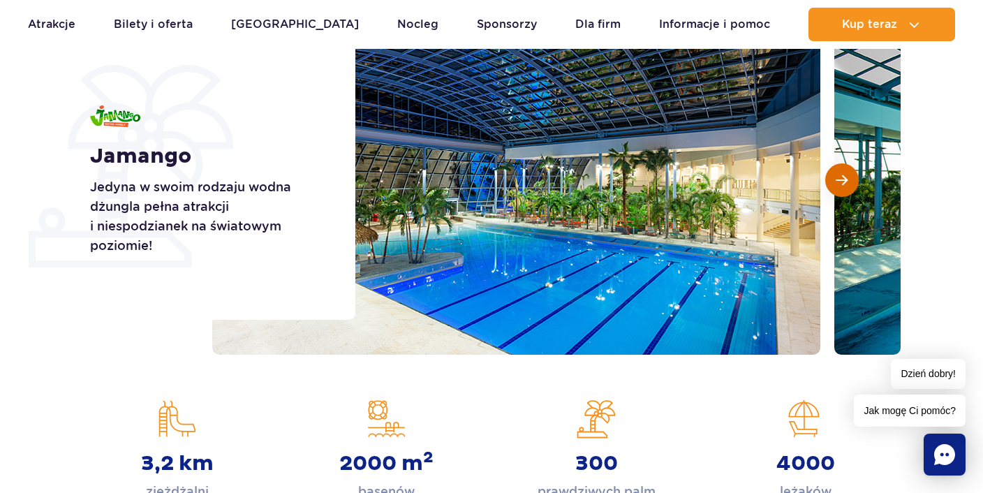
click at [837, 178] on span "Następny slajd" at bounding box center [842, 180] width 12 height 13
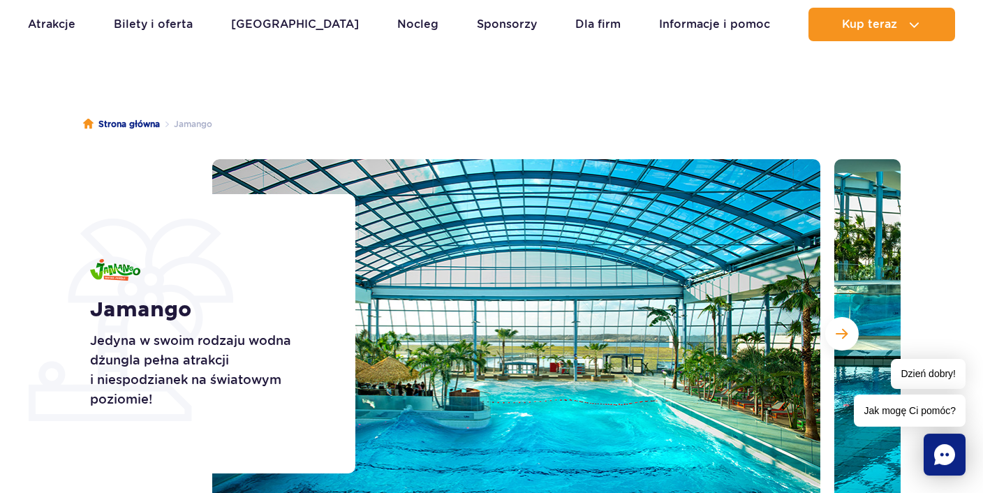
scroll to position [0, 0]
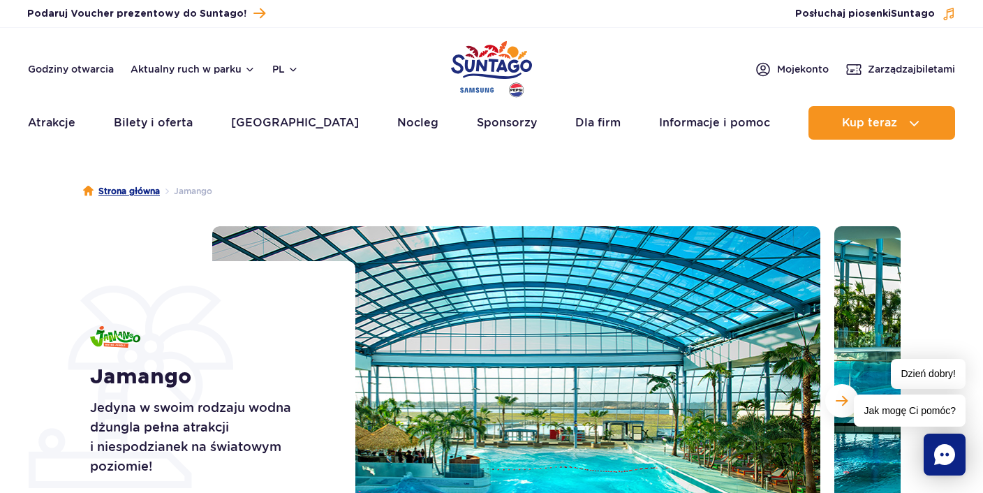
click at [159, 192] on link "Strona główna" at bounding box center [121, 191] width 77 height 14
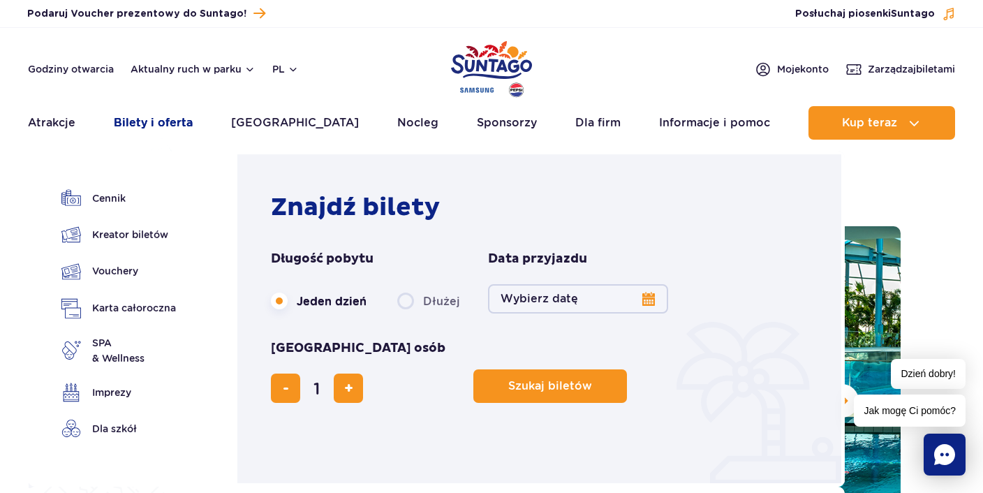
click at [164, 122] on link "Bilety i oferta" at bounding box center [153, 123] width 79 height 34
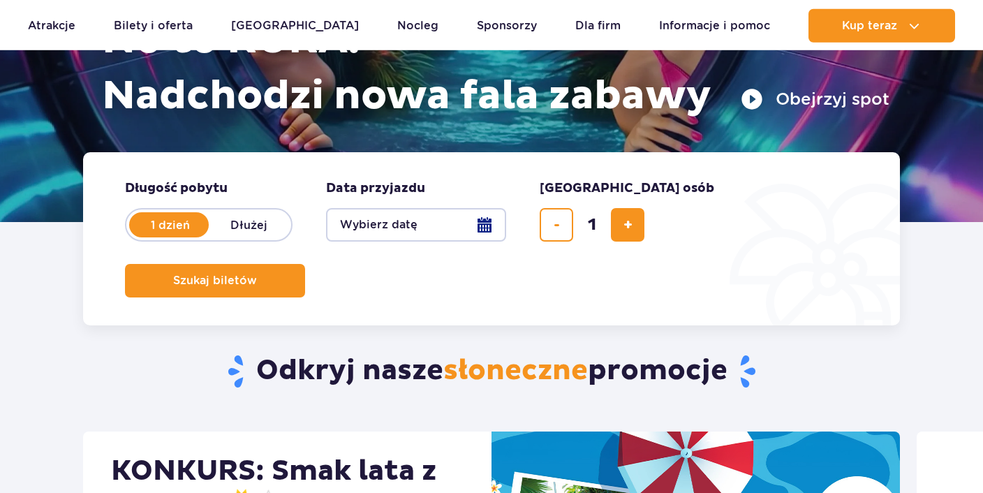
scroll to position [147, 0]
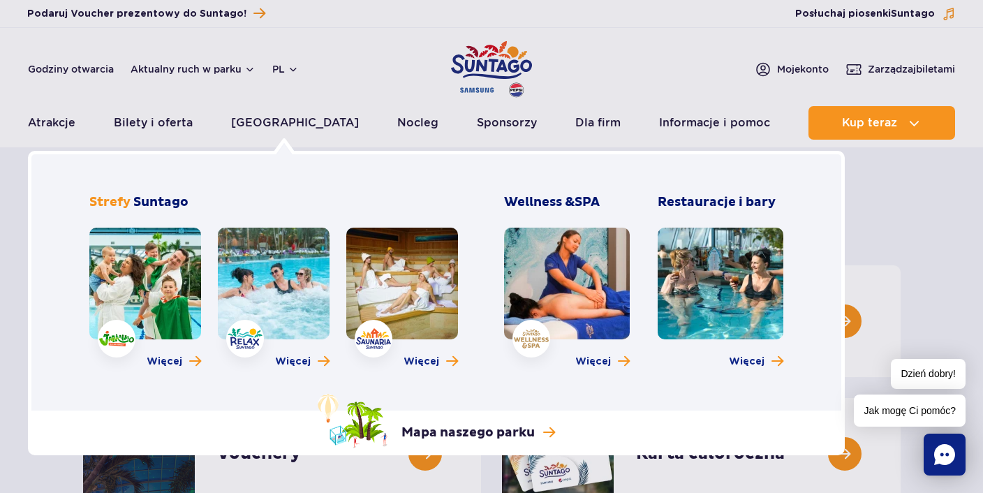
click at [258, 283] on link at bounding box center [274, 284] width 112 height 112
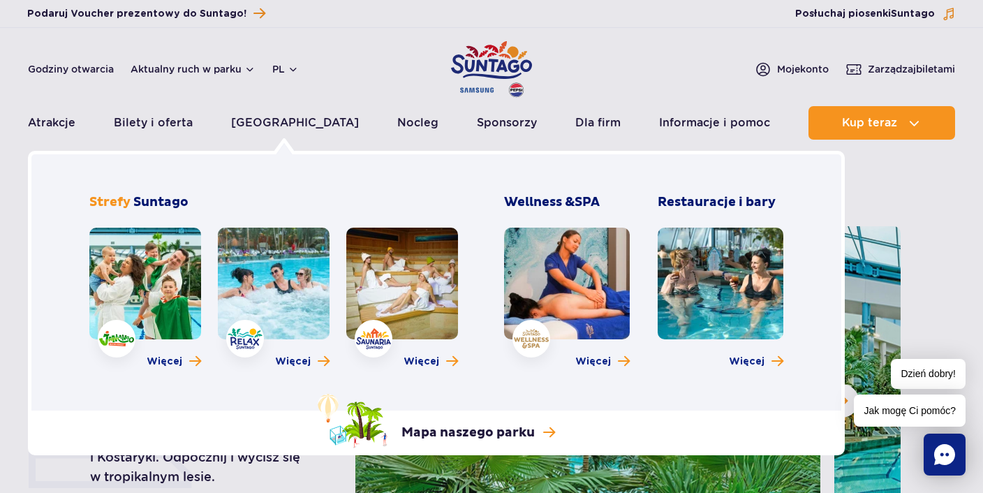
click at [400, 285] on link at bounding box center [402, 284] width 112 height 112
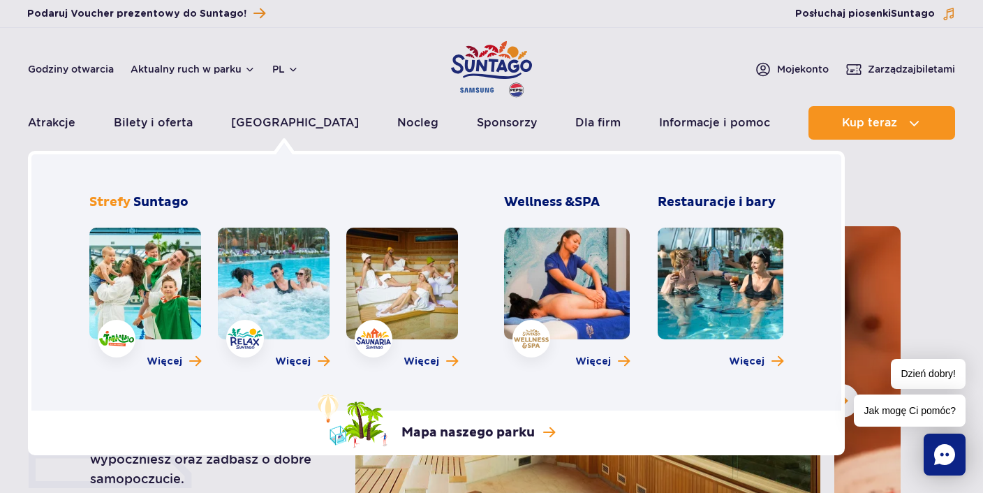
click at [560, 285] on link at bounding box center [567, 284] width 126 height 112
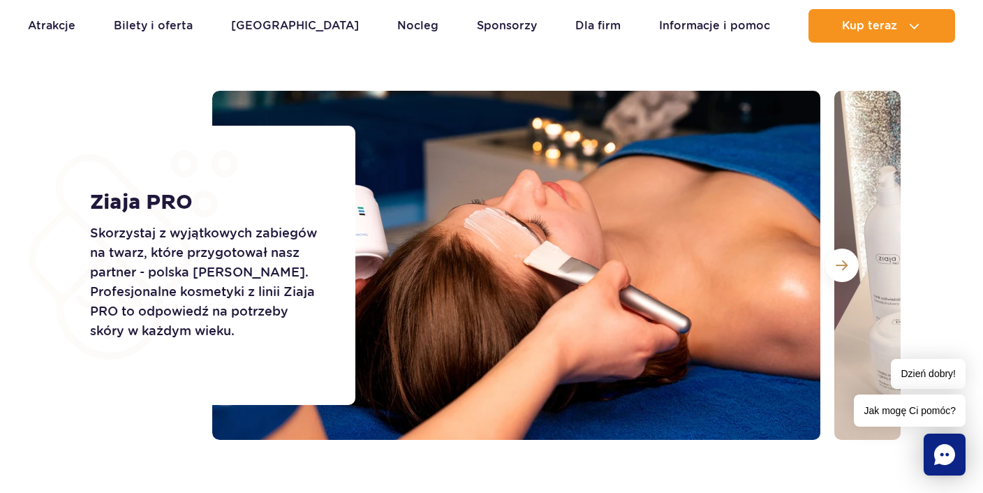
scroll to position [1622, 0]
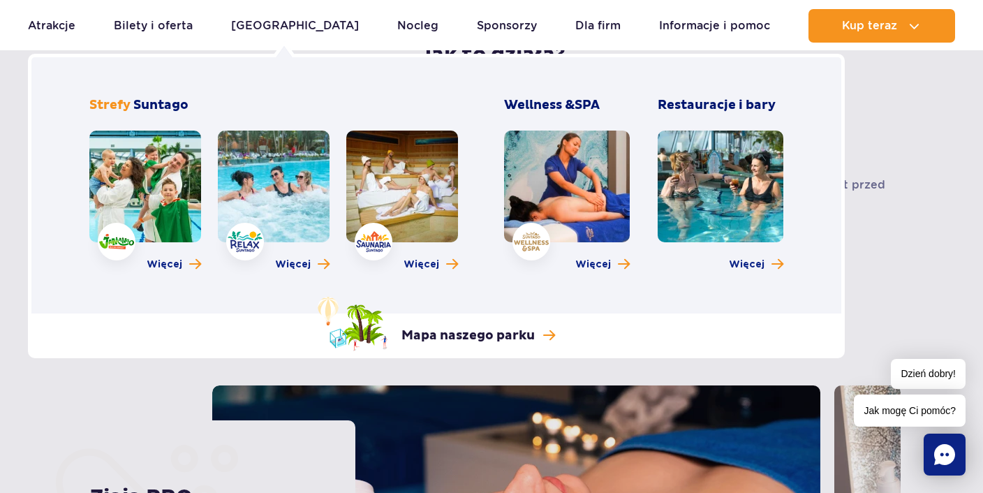
click at [716, 172] on link at bounding box center [721, 187] width 126 height 112
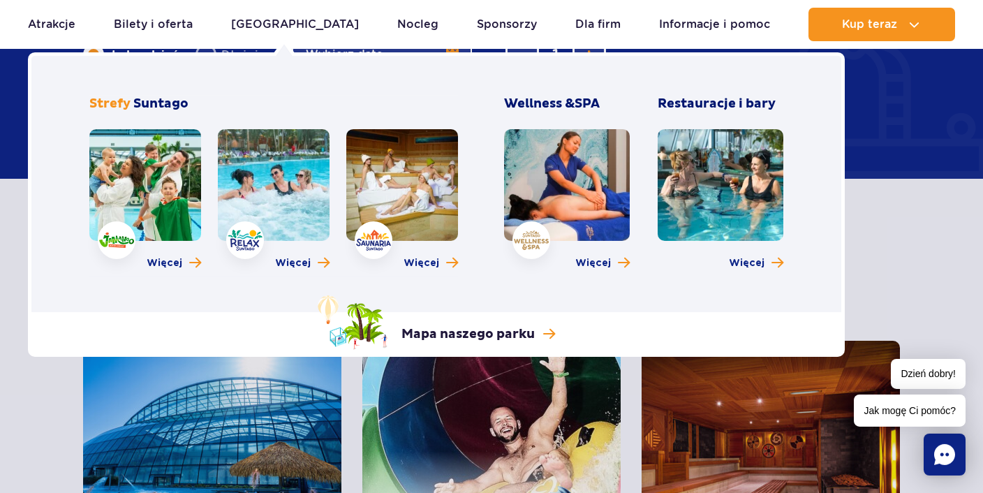
scroll to position [1844, 0]
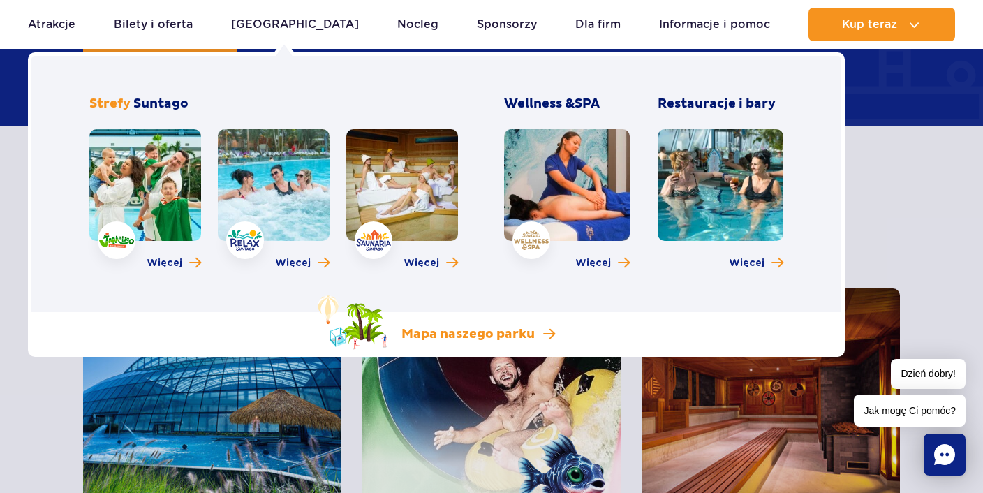
click at [450, 331] on p "Mapa naszego parku" at bounding box center [468, 334] width 133 height 17
